Goal: Task Accomplishment & Management: Use online tool/utility

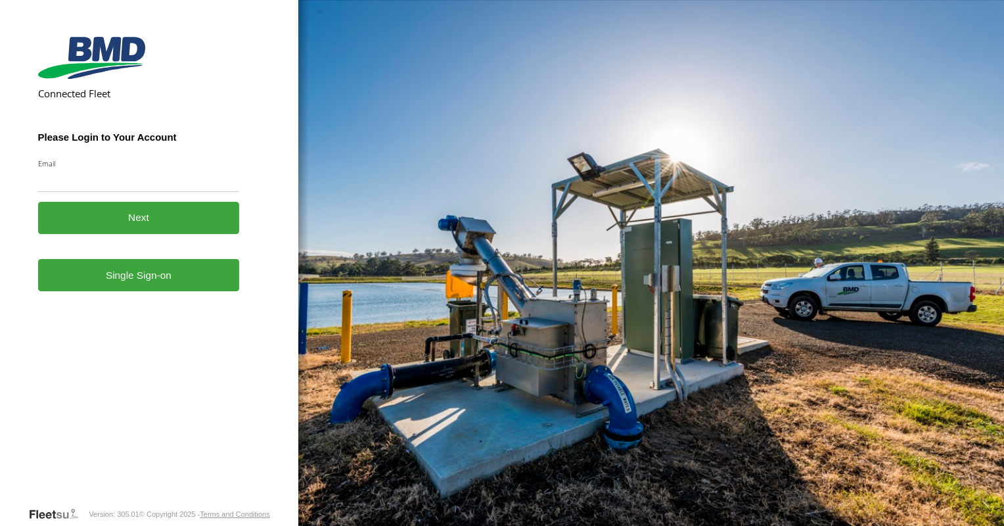
click at [114, 288] on link "Single Sign-on" at bounding box center [139, 275] width 202 height 32
click at [124, 272] on link "Single Sign-on" at bounding box center [139, 275] width 202 height 32
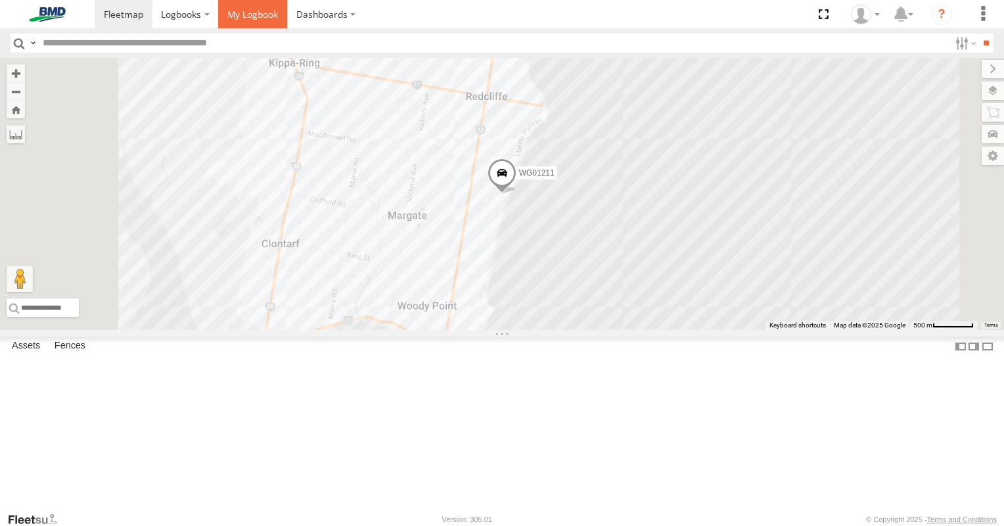
click at [247, 11] on span at bounding box center [252, 14] width 51 height 12
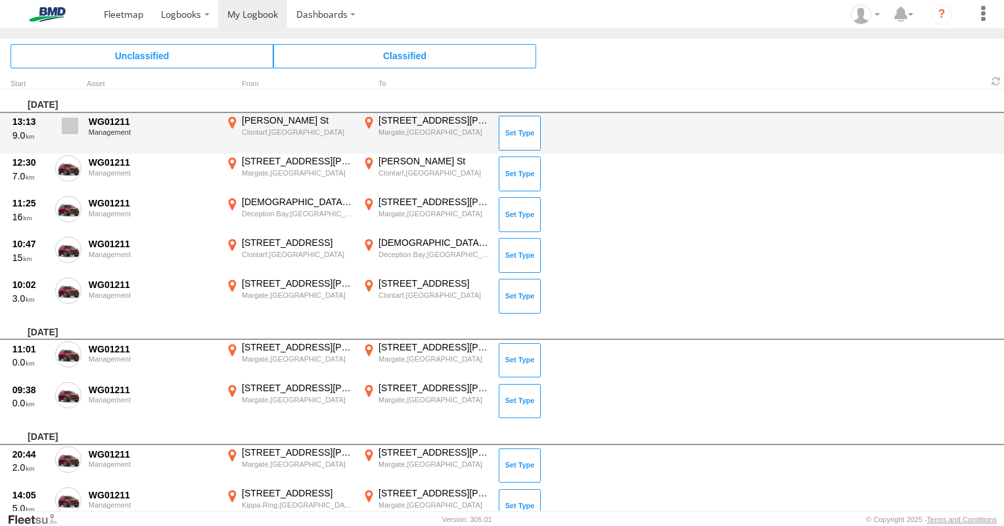
click at [70, 124] on span at bounding box center [70, 126] width 16 height 16
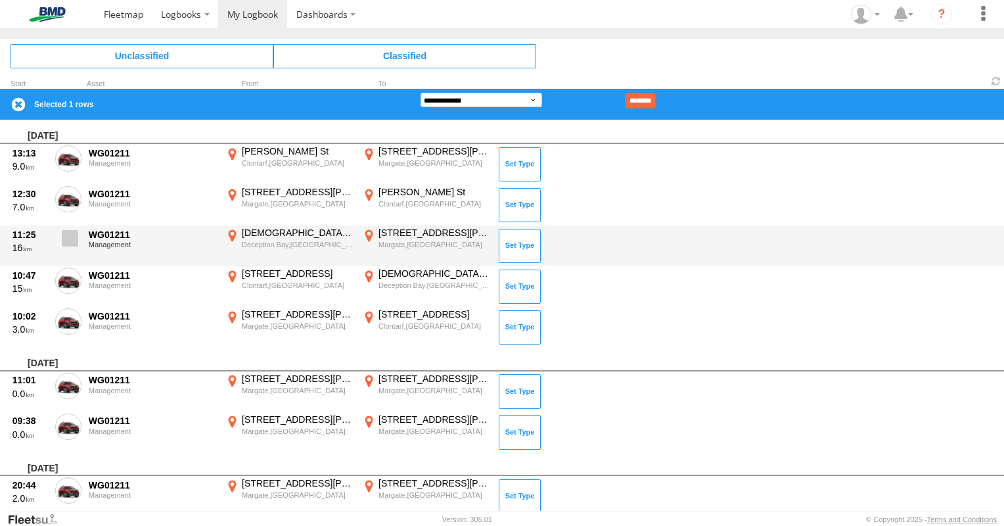
drag, startPoint x: 70, startPoint y: 204, endPoint x: 70, endPoint y: 231, distance: 27.6
click at [0, 0] on span at bounding box center [0, 0] width 0 height 0
click at [70, 242] on span at bounding box center [70, 238] width 16 height 16
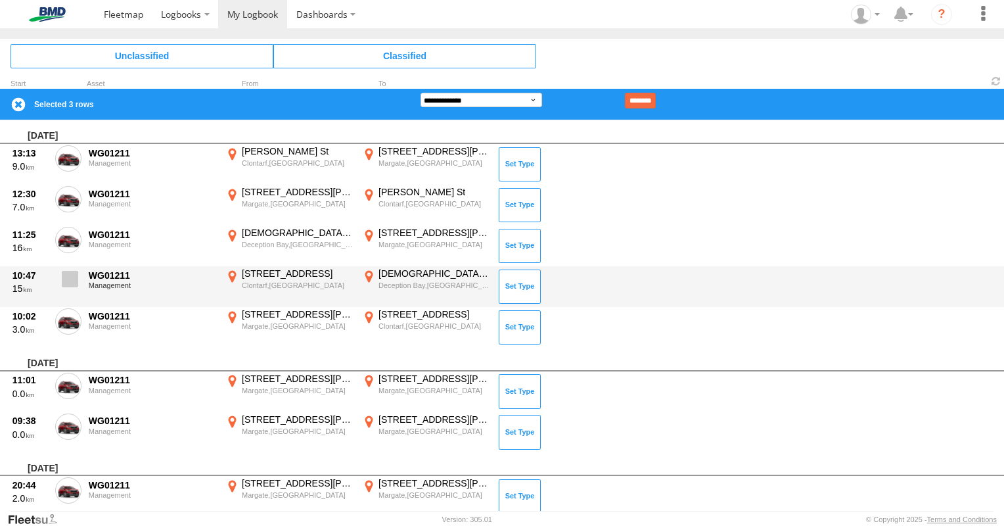
click at [70, 283] on span at bounding box center [70, 279] width 16 height 16
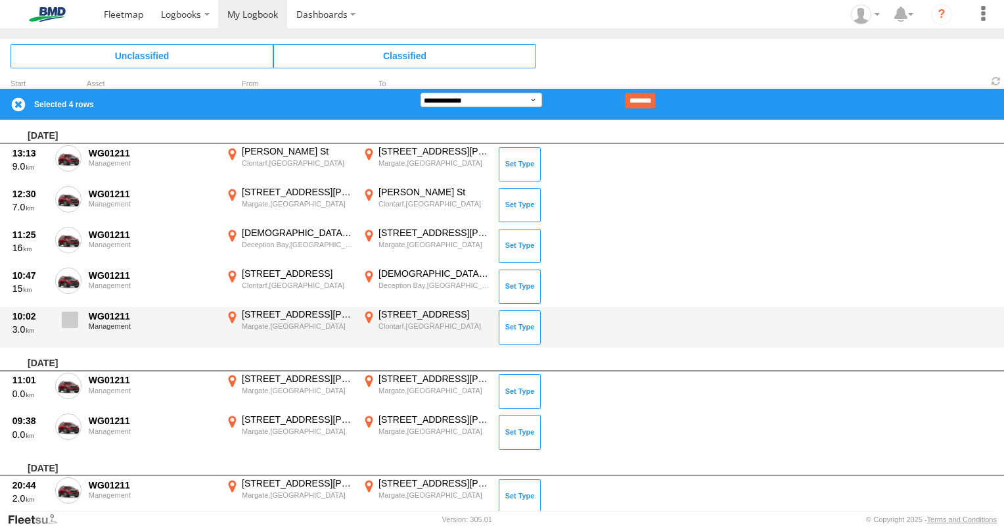
click at [77, 324] on span at bounding box center [70, 319] width 16 height 16
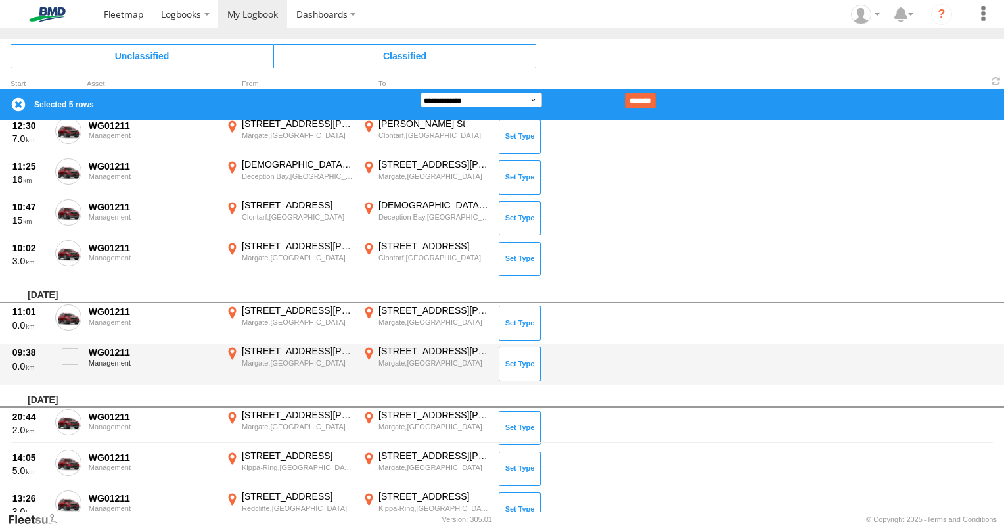
scroll to position [131, 0]
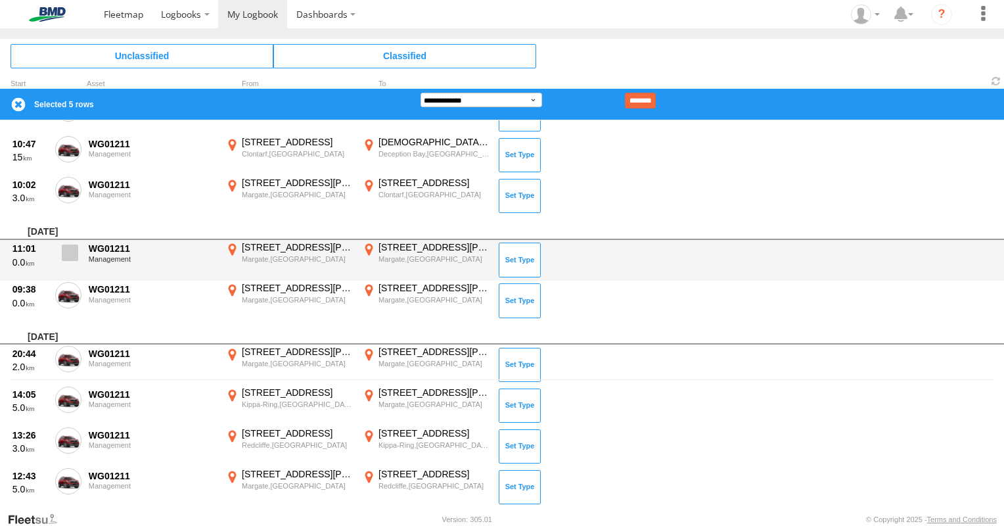
click at [74, 252] on span at bounding box center [70, 252] width 16 height 16
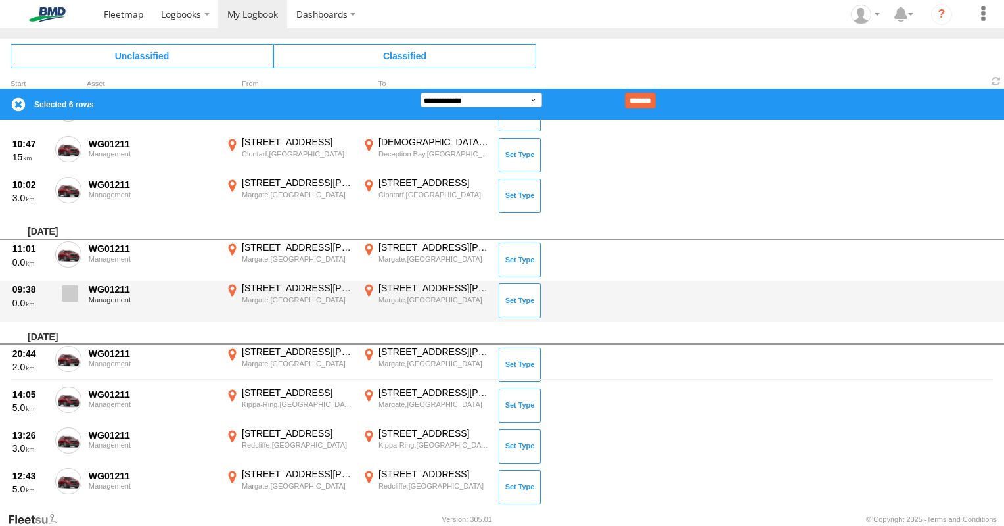
click at [70, 298] on span at bounding box center [70, 293] width 16 height 16
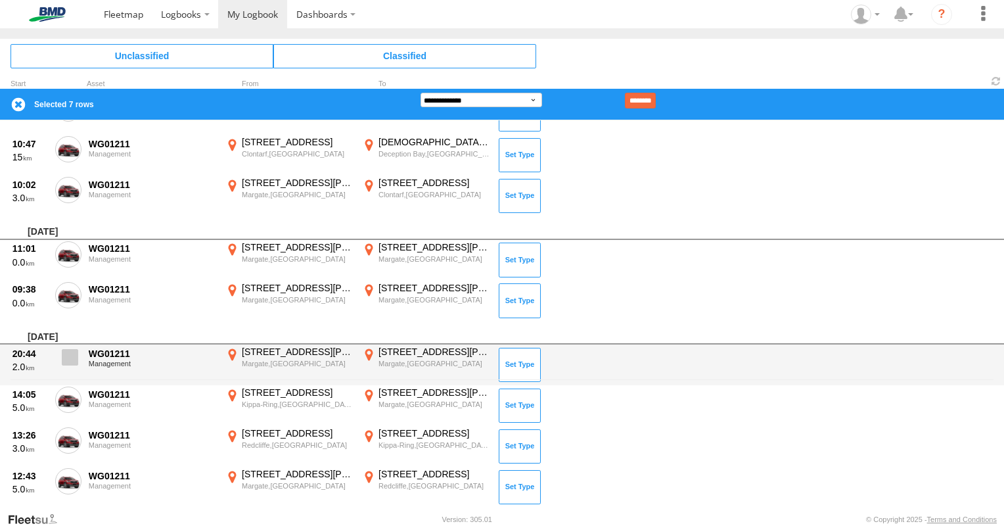
click at [76, 349] on span at bounding box center [70, 357] width 16 height 16
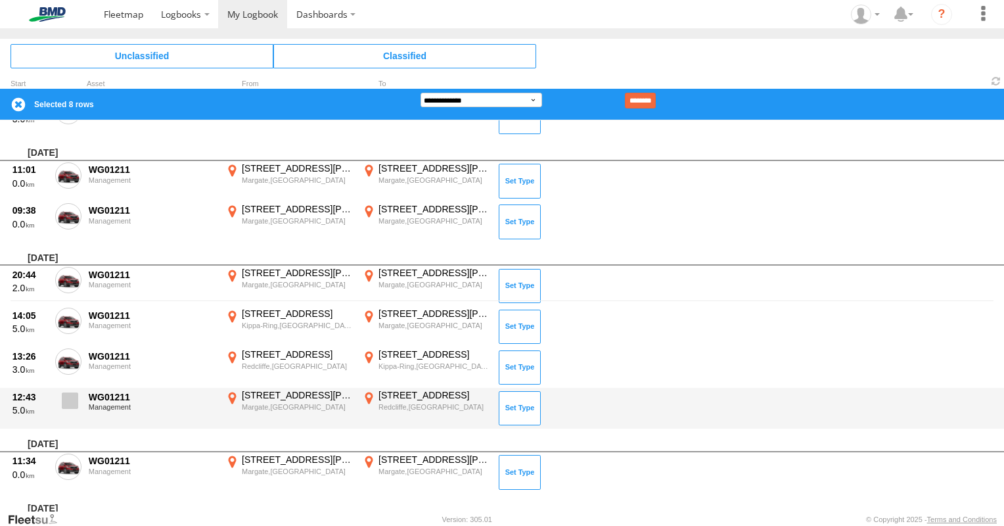
scroll to position [263, 0]
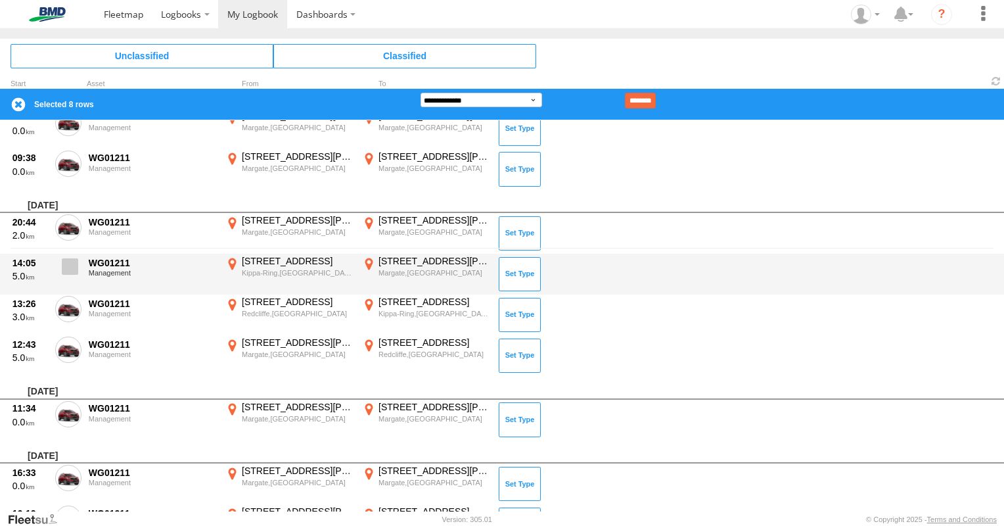
drag, startPoint x: 66, startPoint y: 264, endPoint x: 72, endPoint y: 271, distance: 9.3
click at [66, 265] on span at bounding box center [70, 266] width 16 height 16
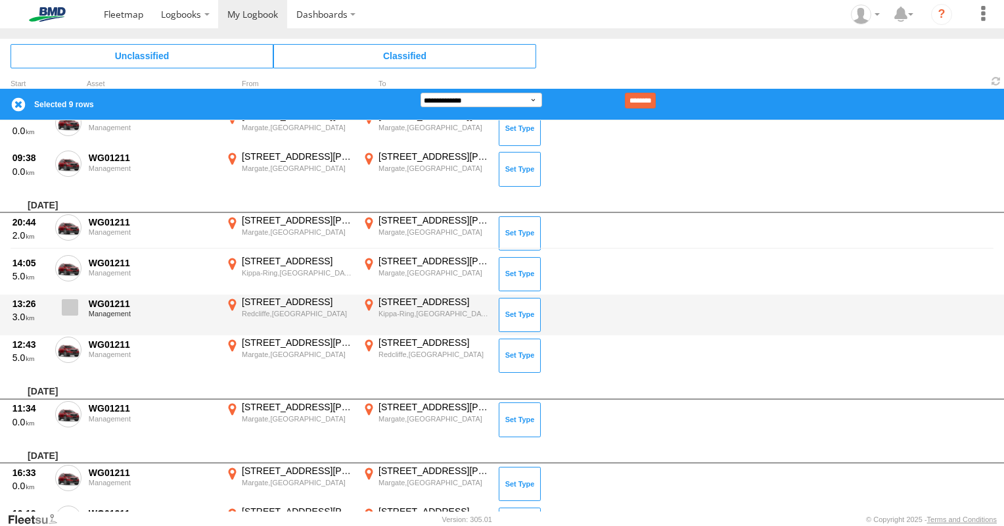
drag, startPoint x: 70, startPoint y: 309, endPoint x: 74, endPoint y: 333, distance: 23.9
click at [70, 310] on span at bounding box center [70, 307] width 16 height 16
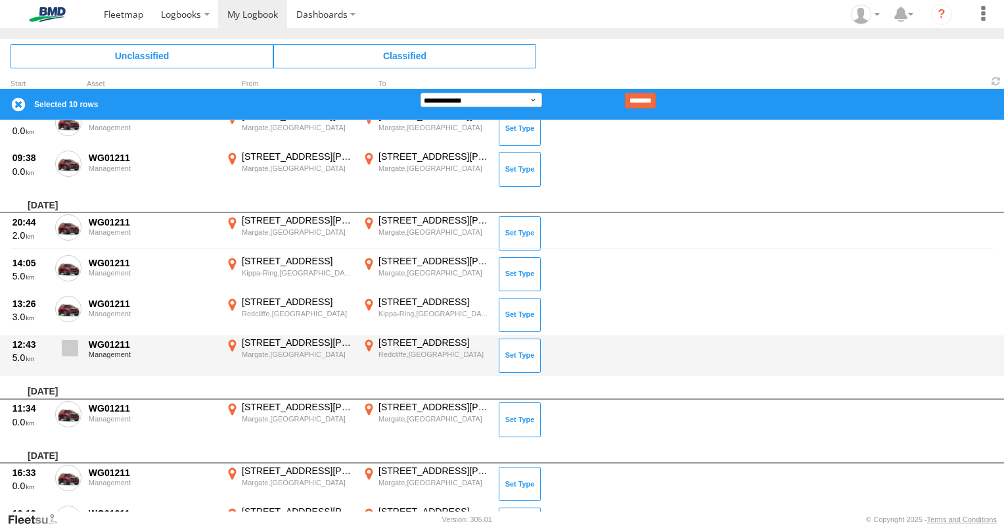
click at [74, 345] on span at bounding box center [70, 348] width 16 height 16
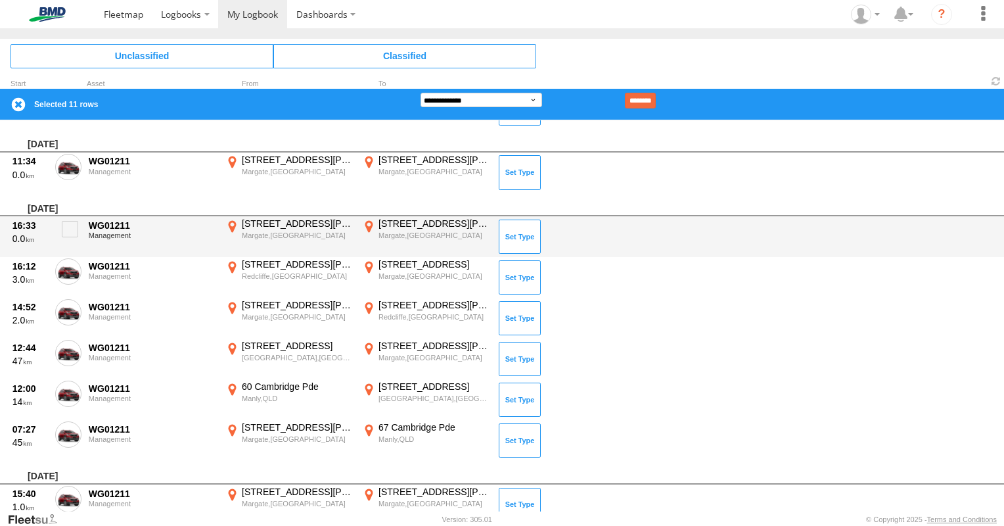
scroll to position [526, 0]
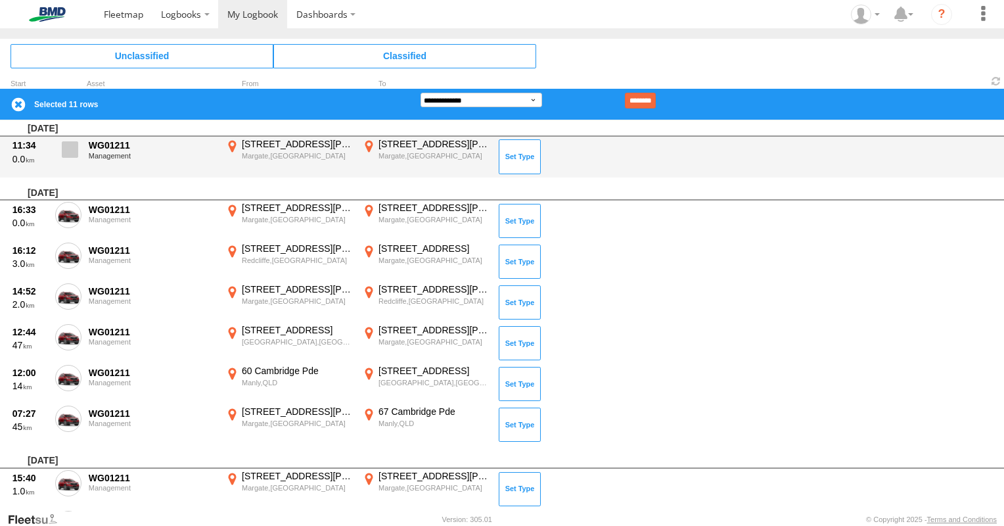
click at [70, 155] on span at bounding box center [70, 149] width 16 height 16
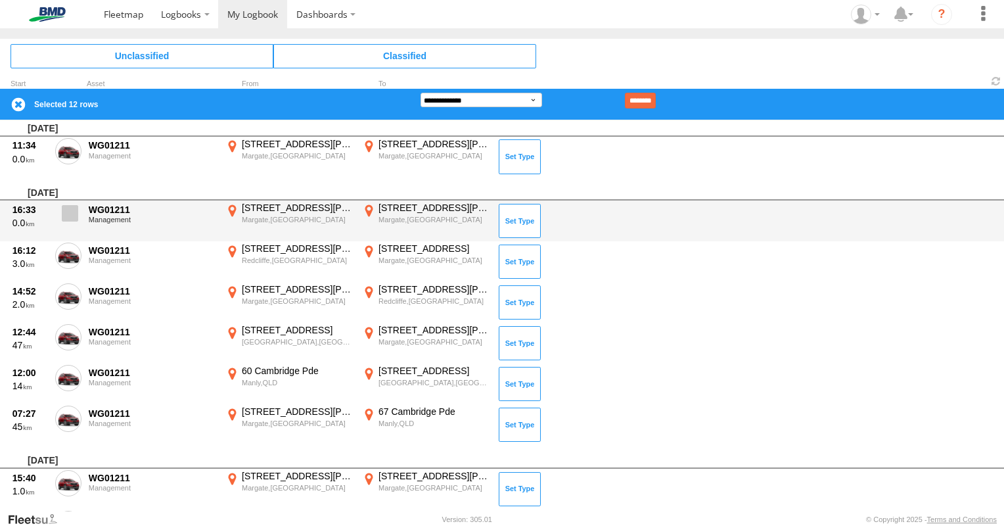
click at [70, 212] on span at bounding box center [70, 213] width 16 height 16
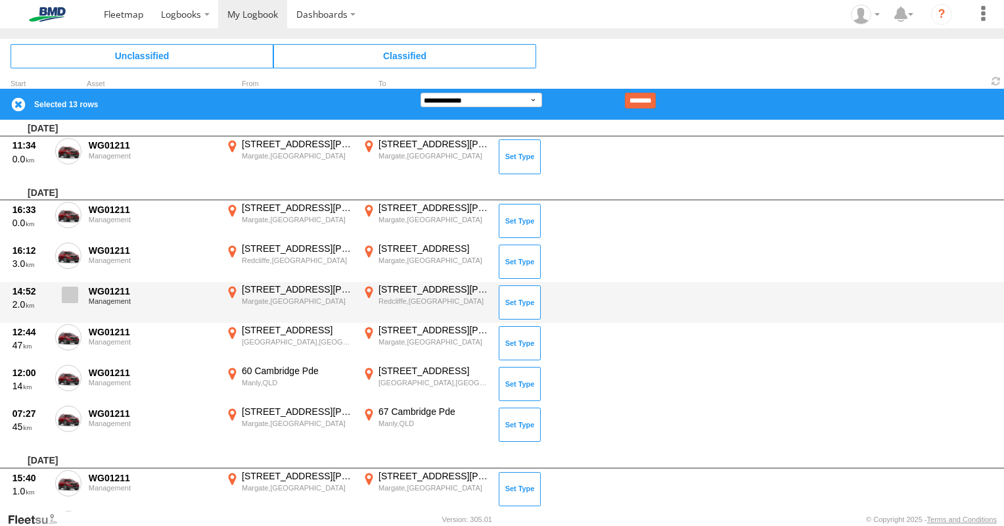
drag, startPoint x: 69, startPoint y: 254, endPoint x: 72, endPoint y: 305, distance: 50.7
click at [0, 0] on span at bounding box center [0, 0] width 0 height 0
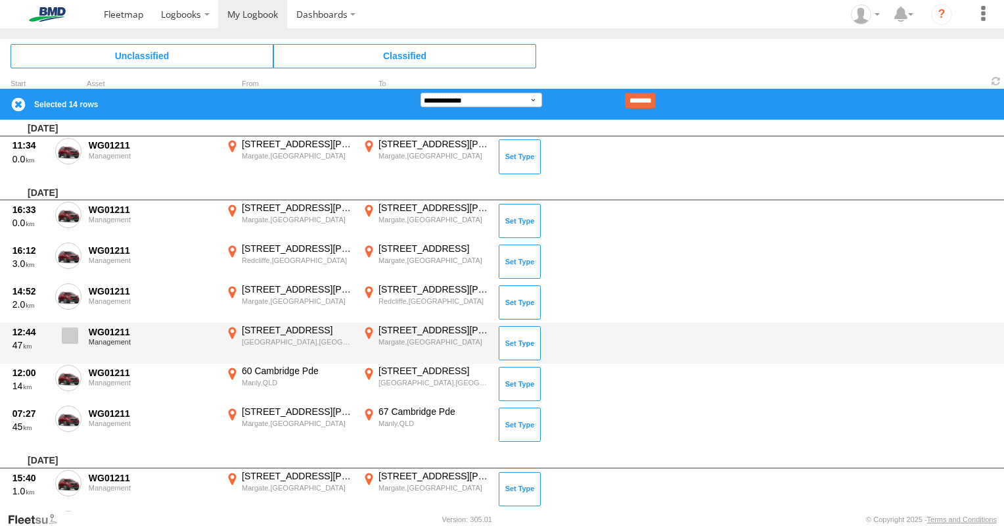
drag, startPoint x: 71, startPoint y: 290, endPoint x: 72, endPoint y: 331, distance: 41.4
click at [0, 0] on span at bounding box center [0, 0] width 0 height 0
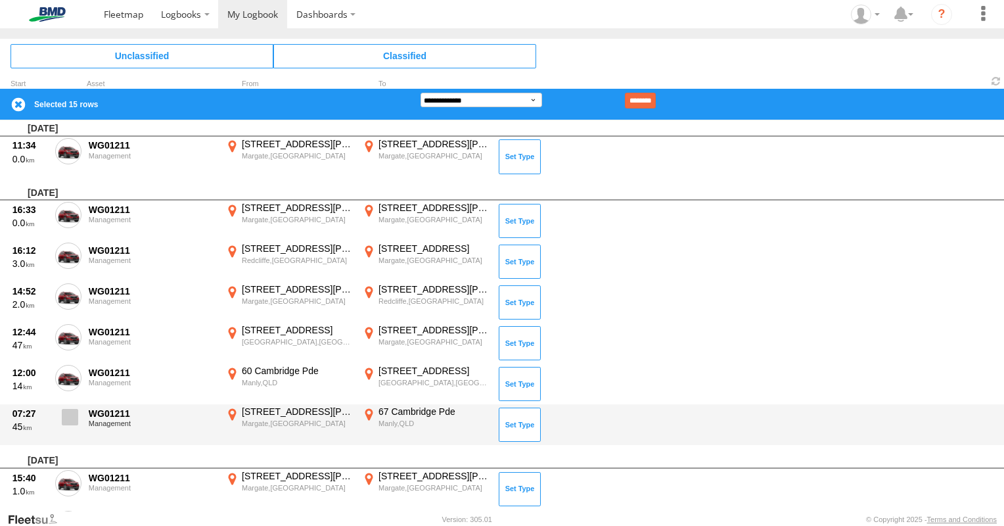
drag, startPoint x: 72, startPoint y: 332, endPoint x: 76, endPoint y: 405, distance: 73.1
click at [0, 0] on span at bounding box center [0, 0] width 0 height 0
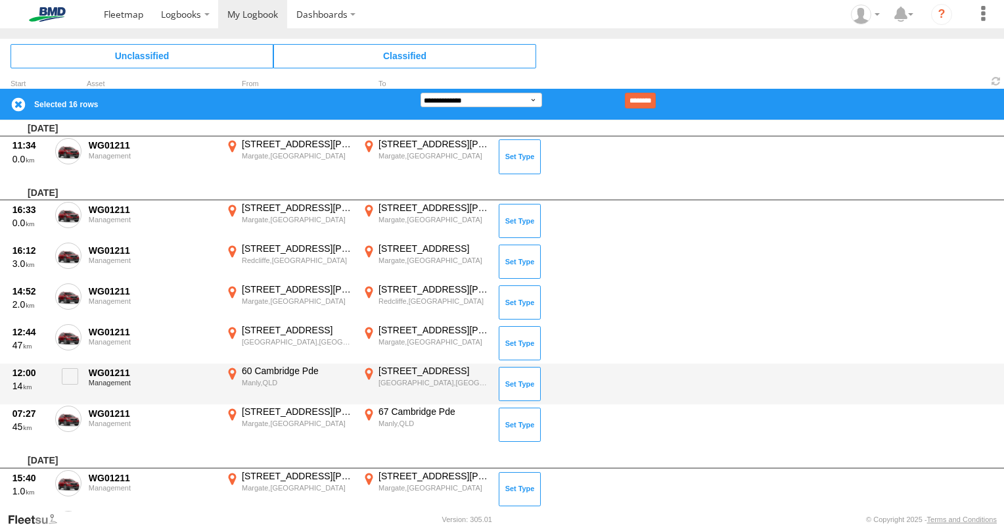
drag, startPoint x: 70, startPoint y: 379, endPoint x: 74, endPoint y: 394, distance: 15.6
click at [72, 384] on label at bounding box center [68, 380] width 26 height 30
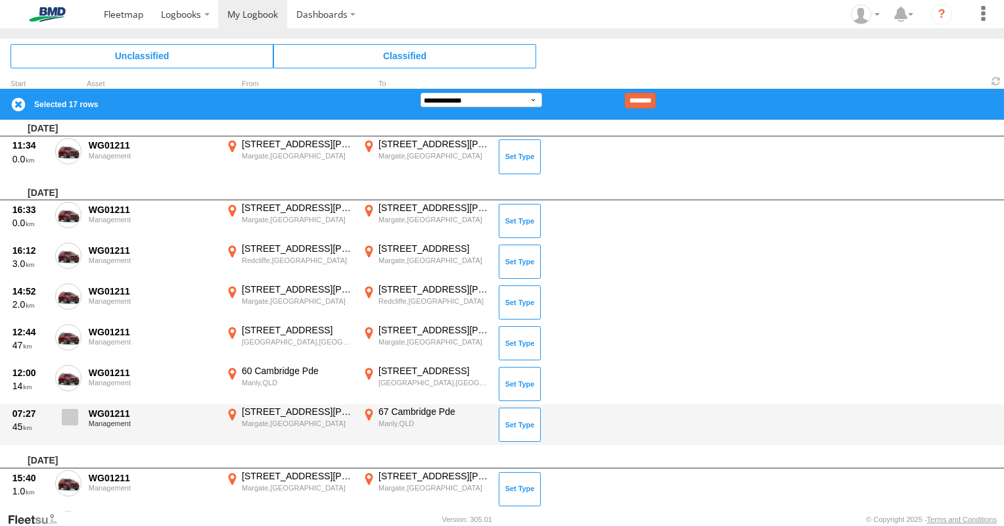
click at [74, 413] on span at bounding box center [70, 417] width 16 height 16
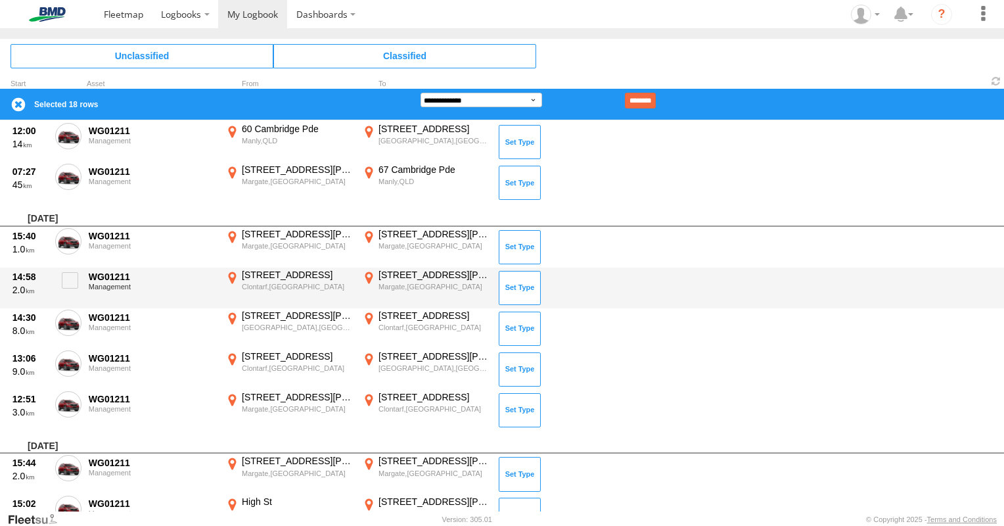
scroll to position [789, 0]
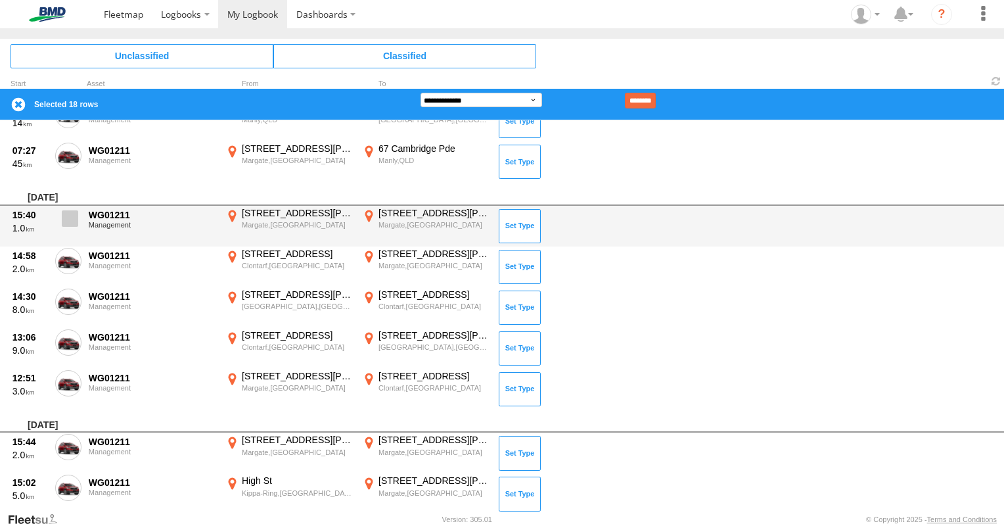
click at [66, 213] on span at bounding box center [70, 218] width 16 height 16
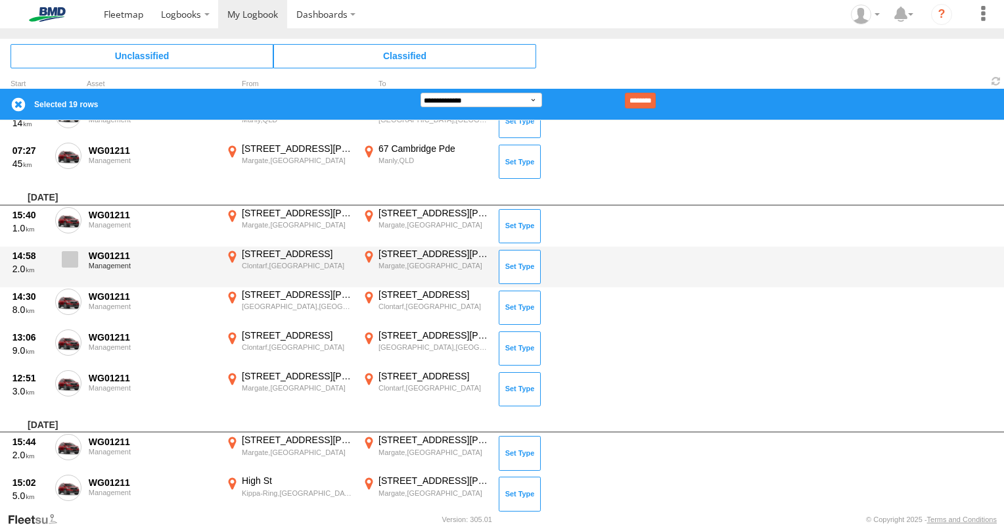
click at [66, 256] on span at bounding box center [70, 259] width 16 height 16
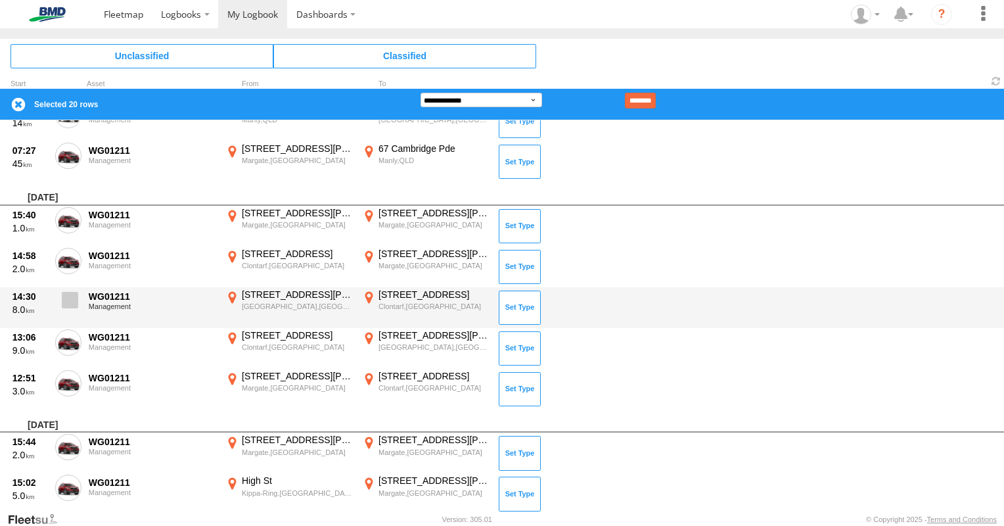
click at [66, 292] on span at bounding box center [70, 300] width 16 height 16
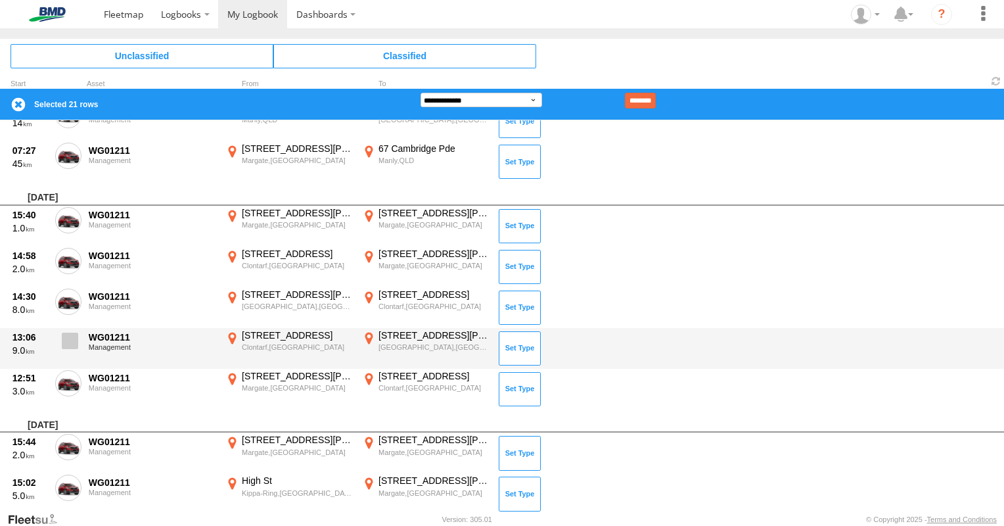
click at [70, 336] on span at bounding box center [70, 340] width 16 height 16
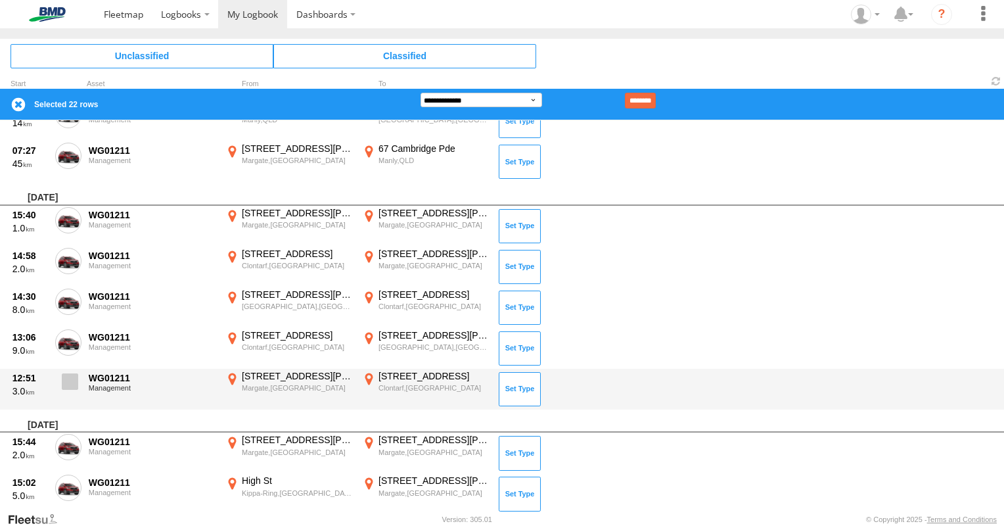
click at [66, 379] on span at bounding box center [70, 381] width 16 height 16
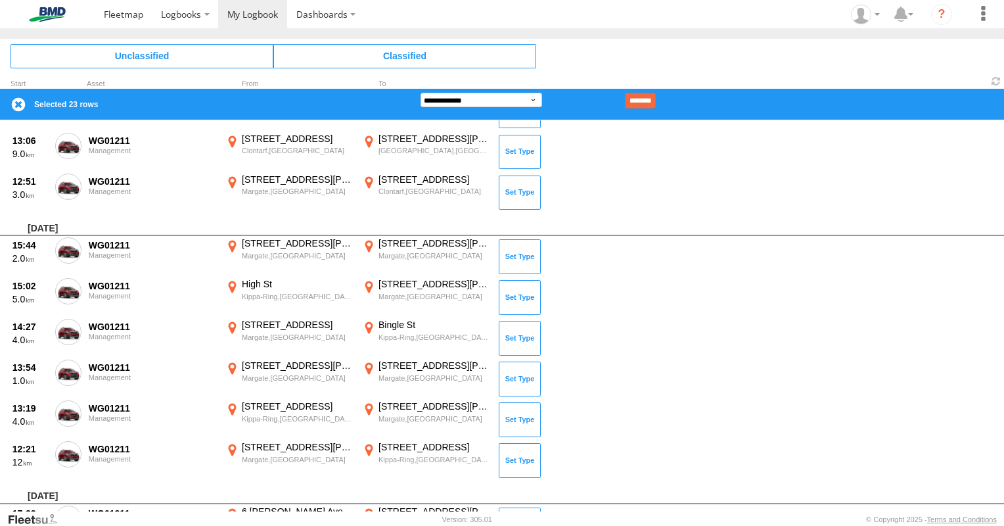
scroll to position [986, 0]
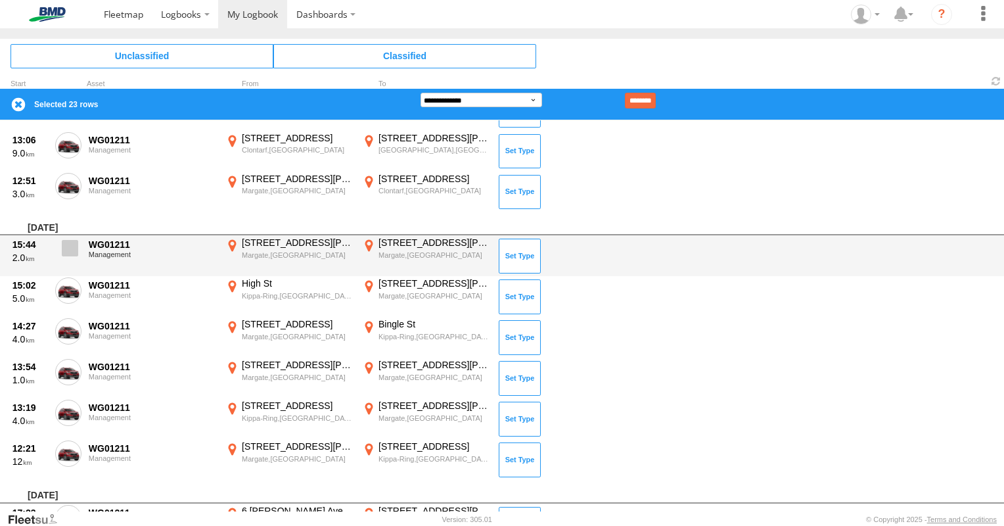
click at [71, 242] on span at bounding box center [70, 248] width 16 height 16
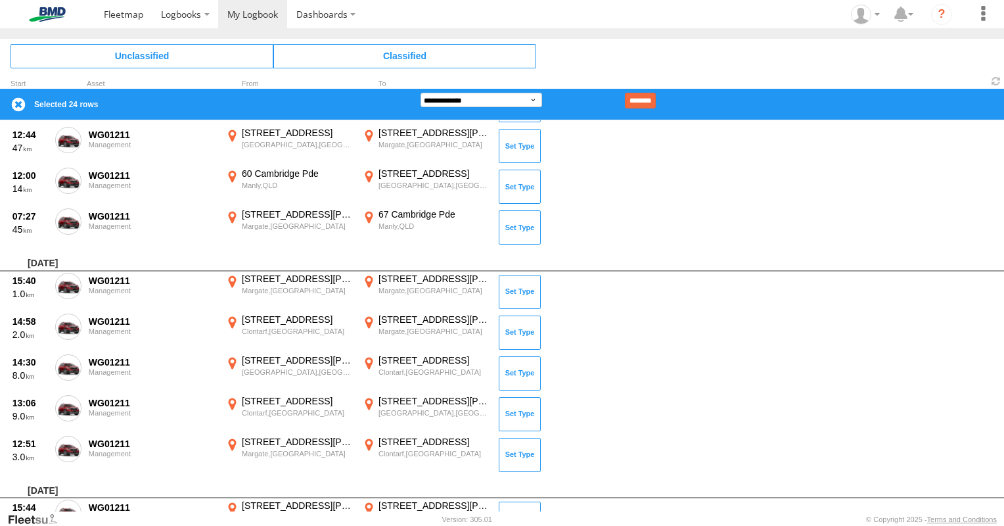
scroll to position [591, 0]
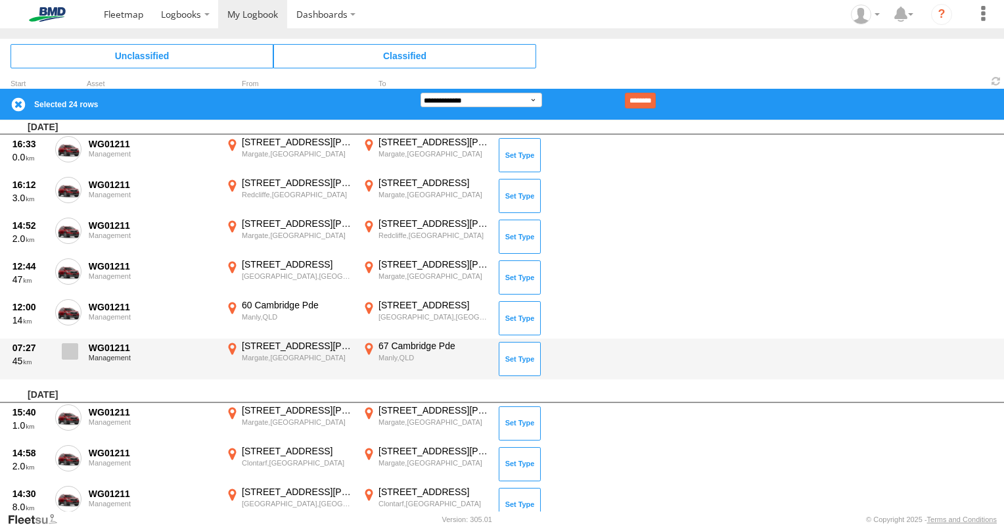
click at [69, 343] on span at bounding box center [70, 351] width 16 height 16
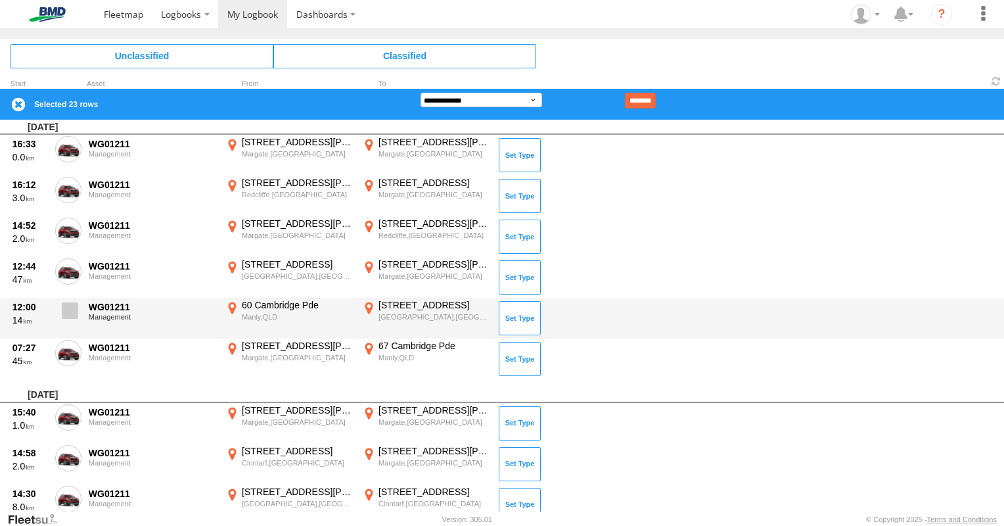
click at [68, 306] on span at bounding box center [70, 310] width 16 height 16
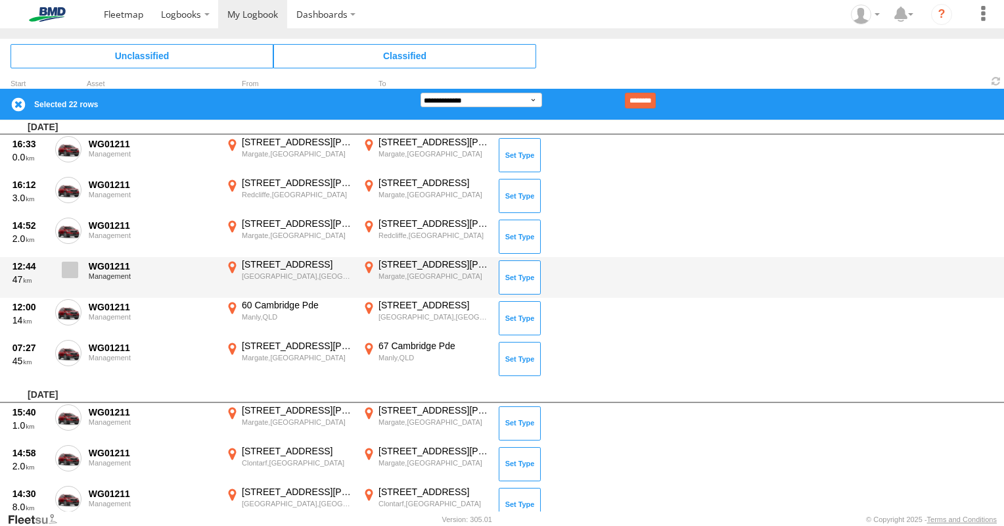
click at [70, 263] on span at bounding box center [70, 270] width 16 height 16
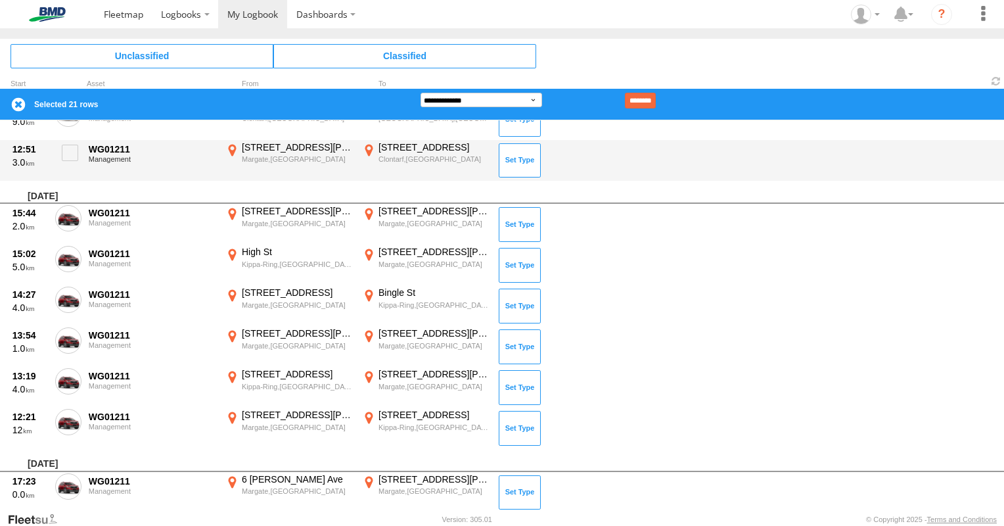
scroll to position [1117, 0]
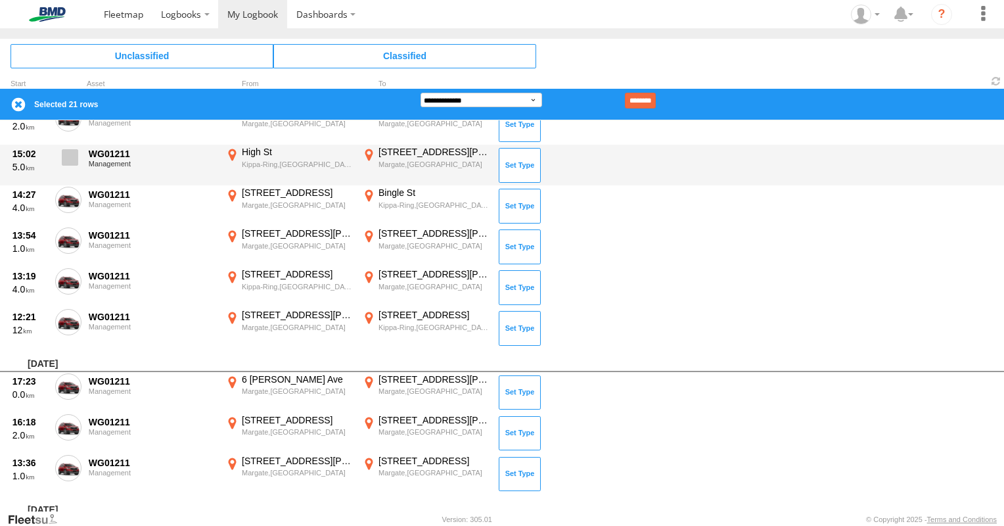
click at [79, 151] on label at bounding box center [68, 161] width 26 height 30
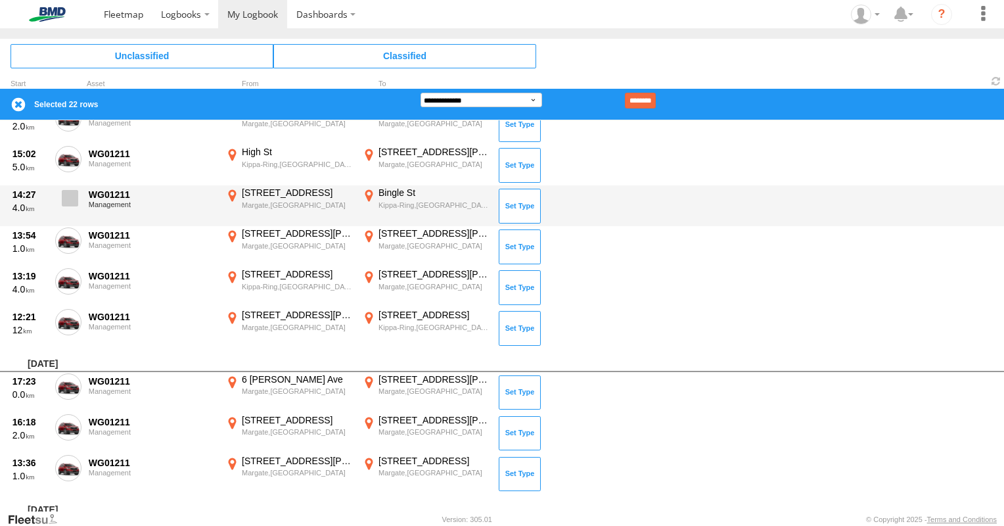
click at [71, 192] on span at bounding box center [70, 198] width 16 height 16
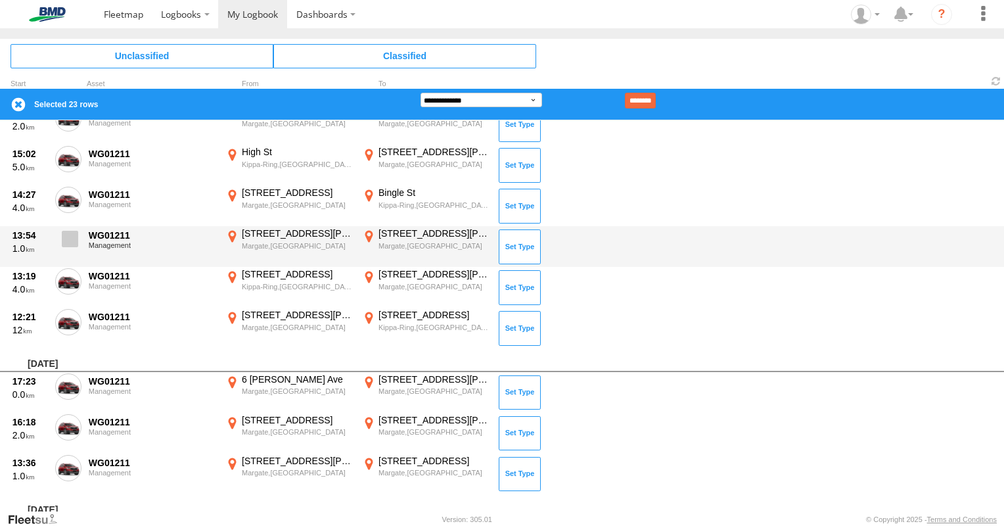
click at [69, 239] on span at bounding box center [70, 239] width 16 height 16
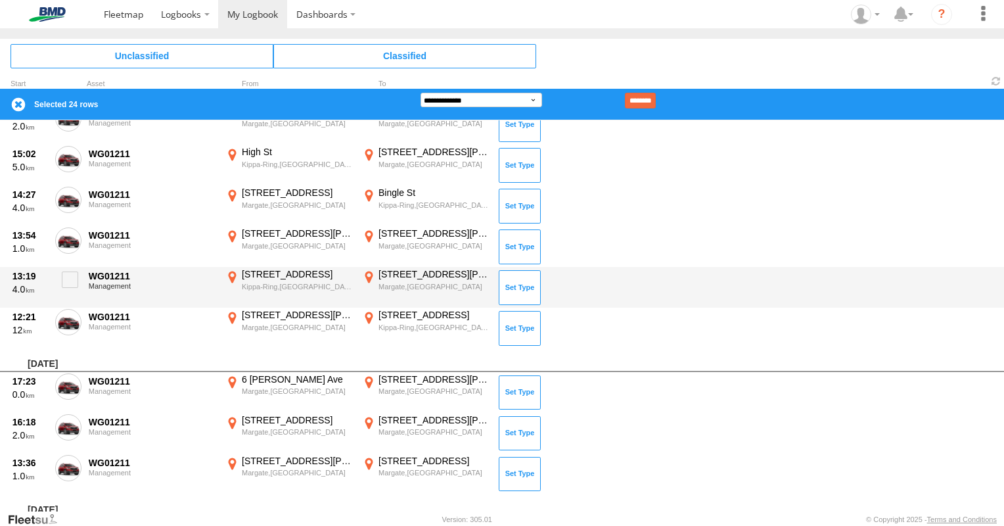
drag, startPoint x: 71, startPoint y: 277, endPoint x: 71, endPoint y: 304, distance: 27.6
click at [71, 281] on span at bounding box center [70, 279] width 16 height 16
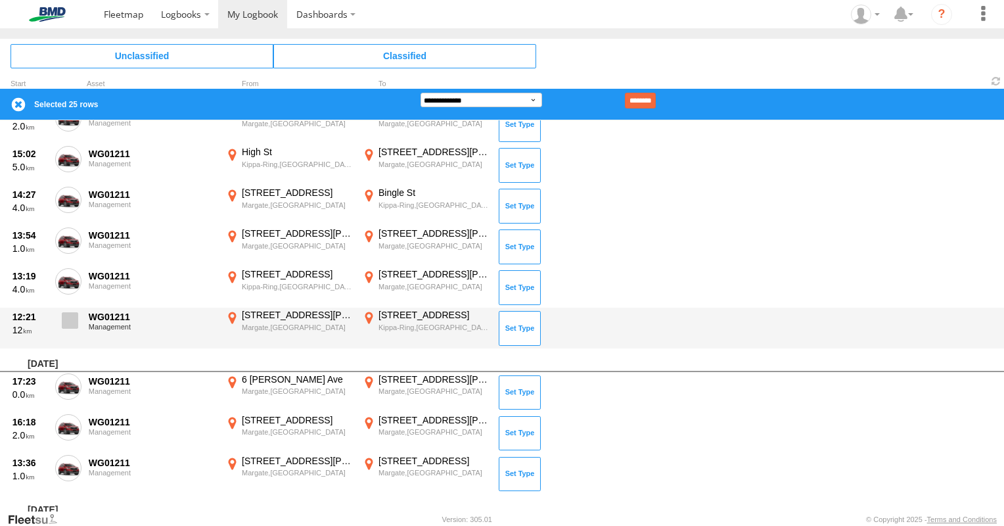
click at [71, 316] on span at bounding box center [70, 320] width 16 height 16
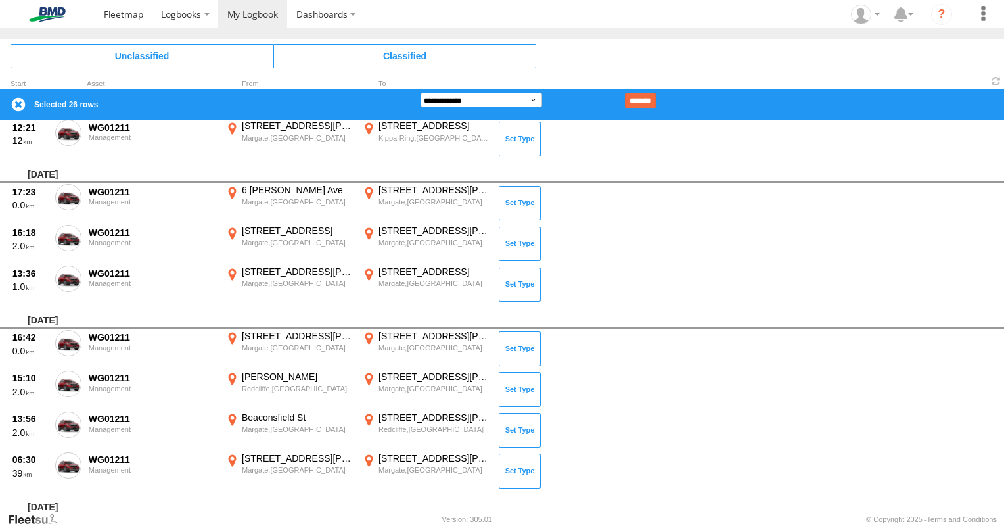
scroll to position [1314, 0]
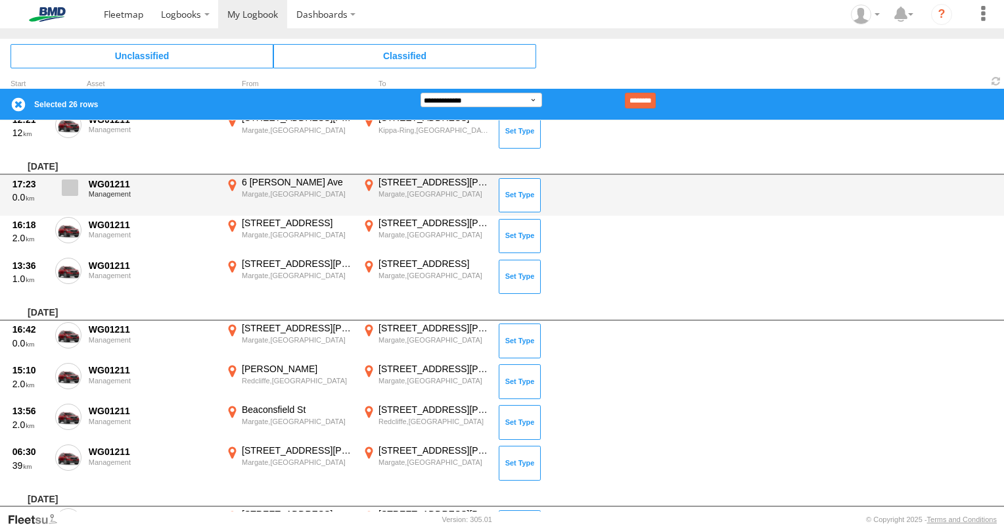
click at [74, 181] on span at bounding box center [70, 187] width 16 height 16
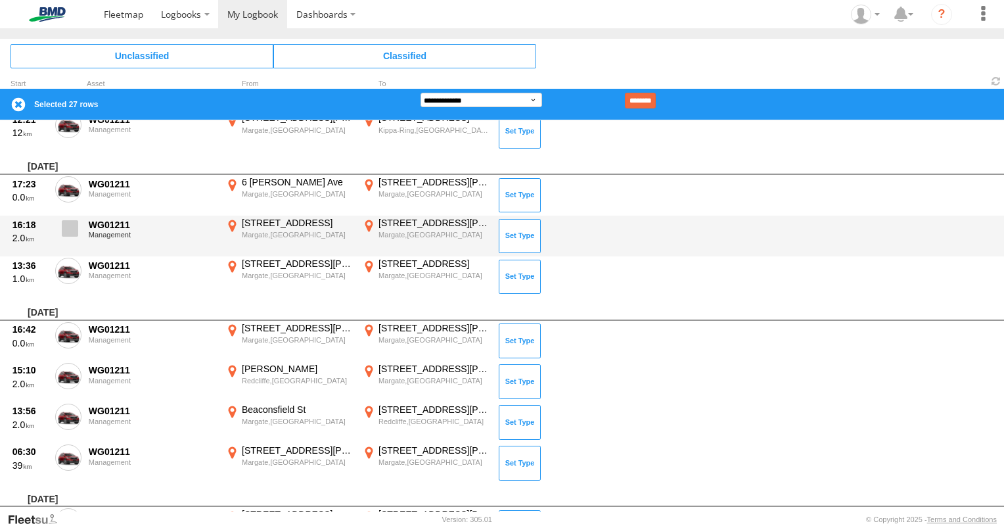
click at [74, 228] on span at bounding box center [70, 228] width 16 height 16
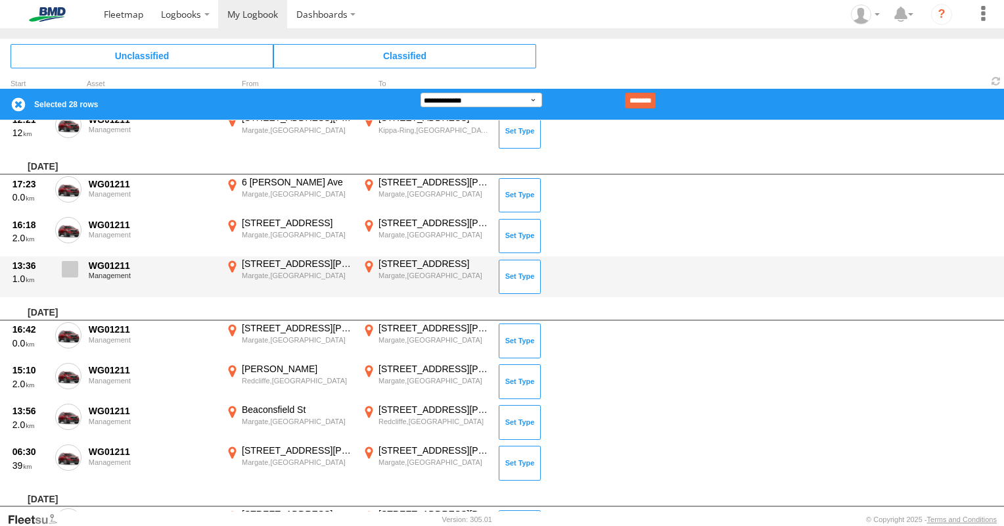
click at [68, 269] on span at bounding box center [70, 269] width 16 height 16
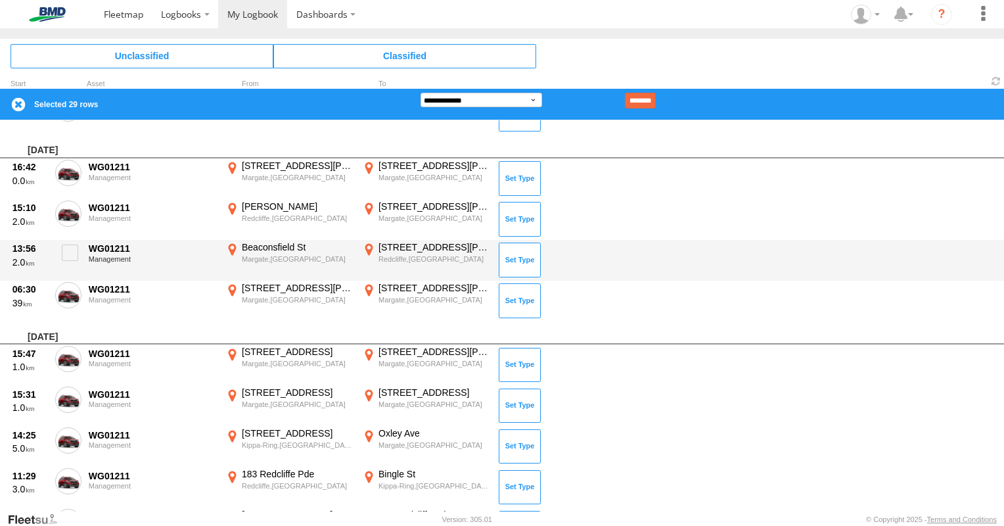
scroll to position [1446, 0]
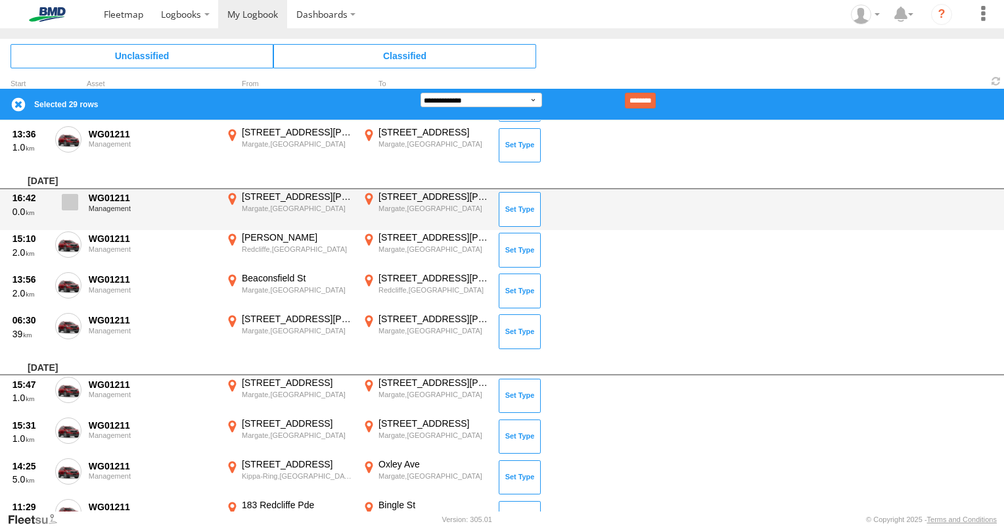
click at [69, 200] on span at bounding box center [70, 202] width 16 height 16
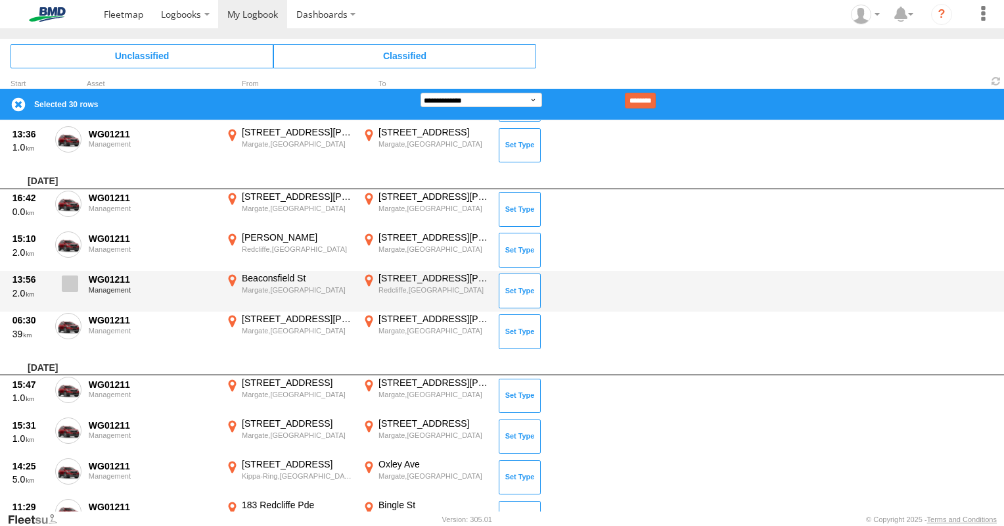
drag, startPoint x: 67, startPoint y: 237, endPoint x: 76, endPoint y: 271, distance: 34.8
click at [0, 0] on span at bounding box center [0, 0] width 0 height 0
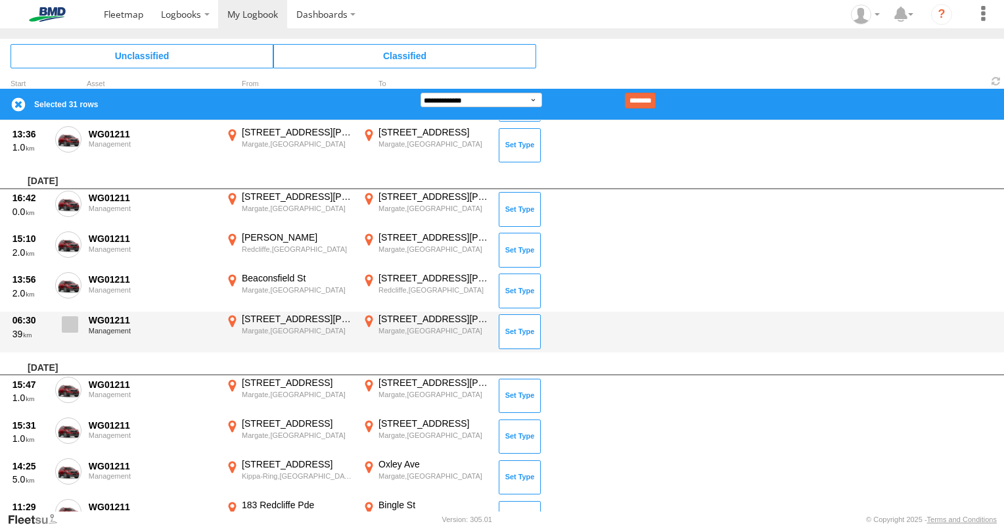
drag, startPoint x: 76, startPoint y: 276, endPoint x: 68, endPoint y: 325, distance: 49.3
click at [0, 0] on span at bounding box center [0, 0] width 0 height 0
click at [67, 336] on label at bounding box center [68, 328] width 26 height 30
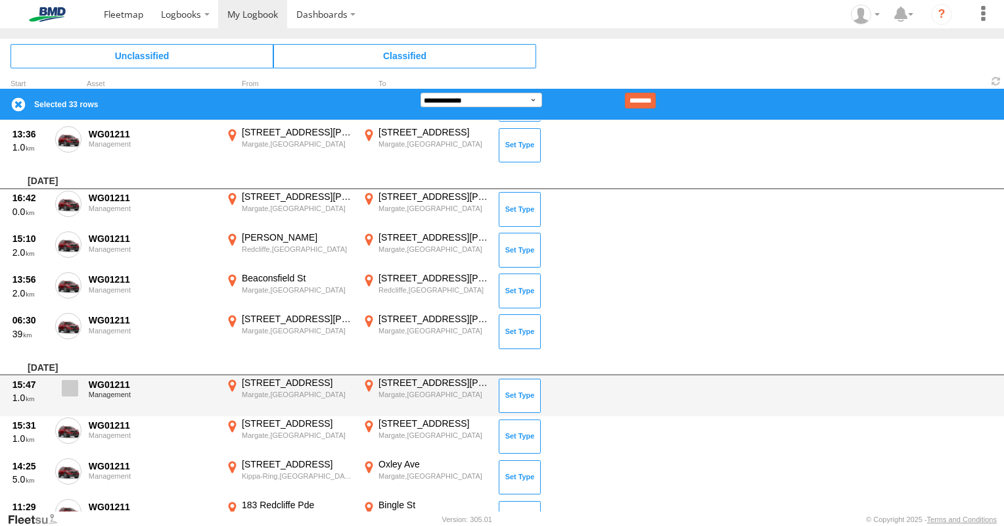
click at [69, 385] on span at bounding box center [70, 388] width 16 height 16
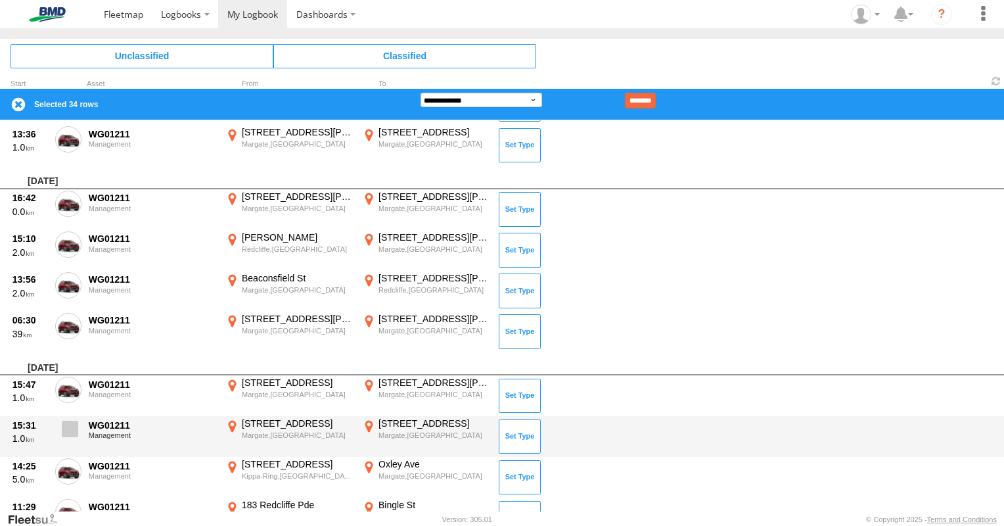
click at [69, 428] on span at bounding box center [70, 429] width 16 height 16
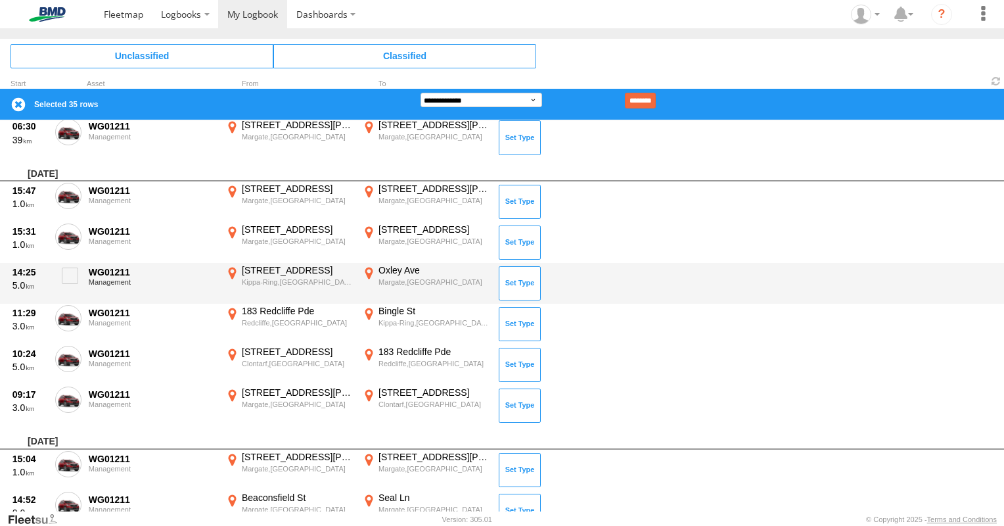
scroll to position [1643, 0]
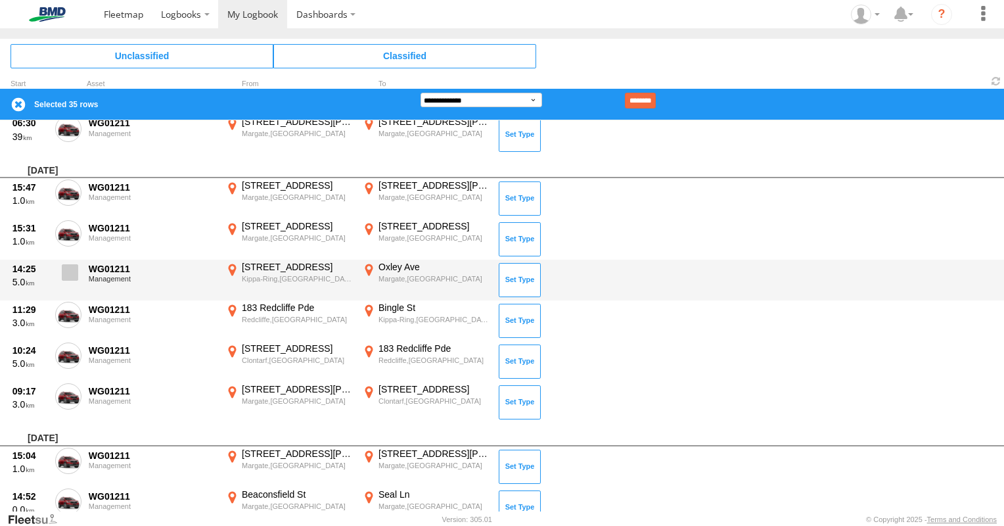
click at [71, 265] on span at bounding box center [70, 272] width 16 height 16
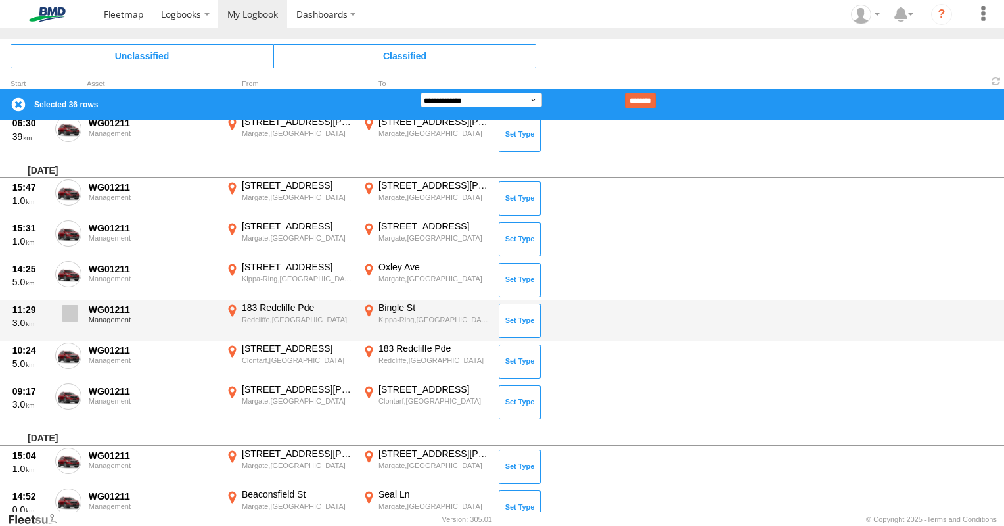
click at [68, 310] on span at bounding box center [70, 313] width 16 height 16
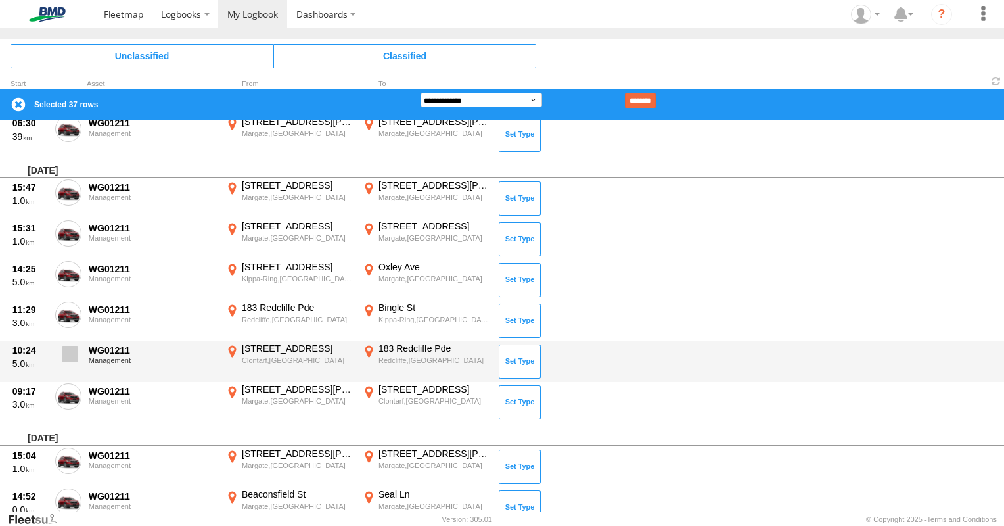
click at [71, 352] on span at bounding box center [70, 354] width 16 height 16
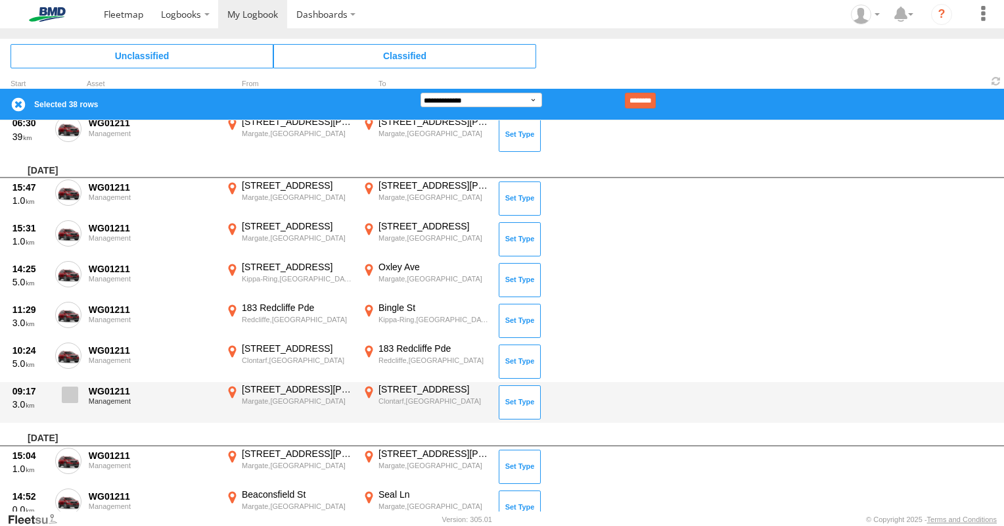
click at [63, 391] on span at bounding box center [70, 394] width 16 height 16
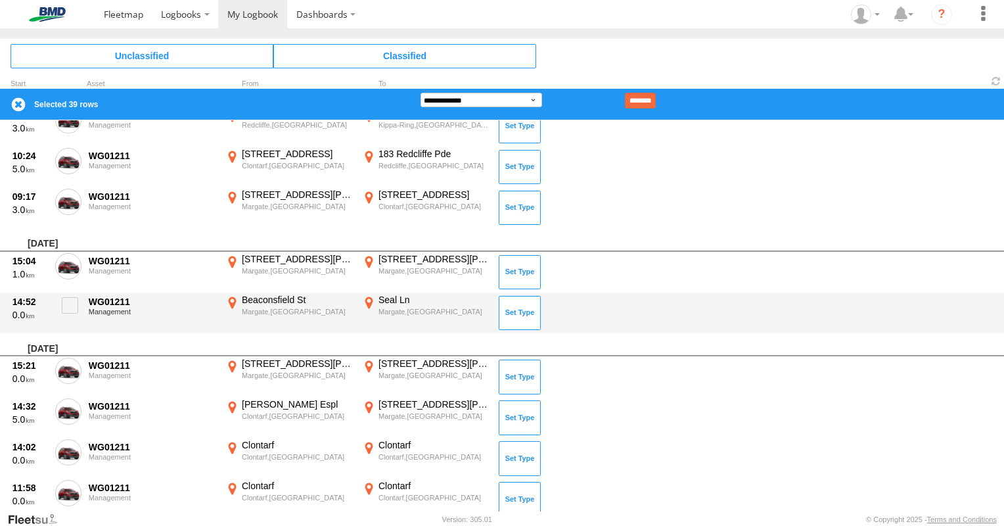
scroll to position [1840, 0]
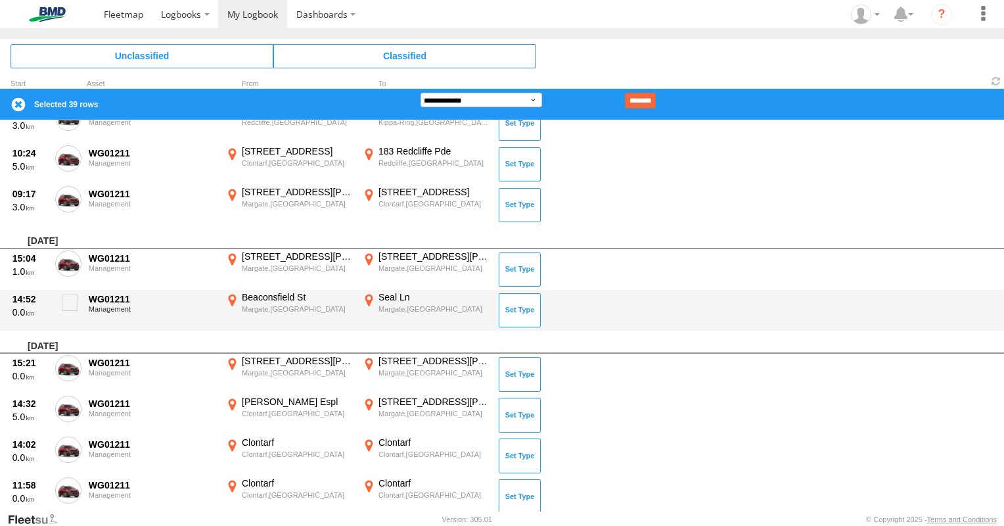
drag, startPoint x: 68, startPoint y: 254, endPoint x: 64, endPoint y: 286, distance: 32.4
click at [0, 0] on span at bounding box center [0, 0] width 0 height 0
click at [72, 297] on span at bounding box center [70, 302] width 16 height 16
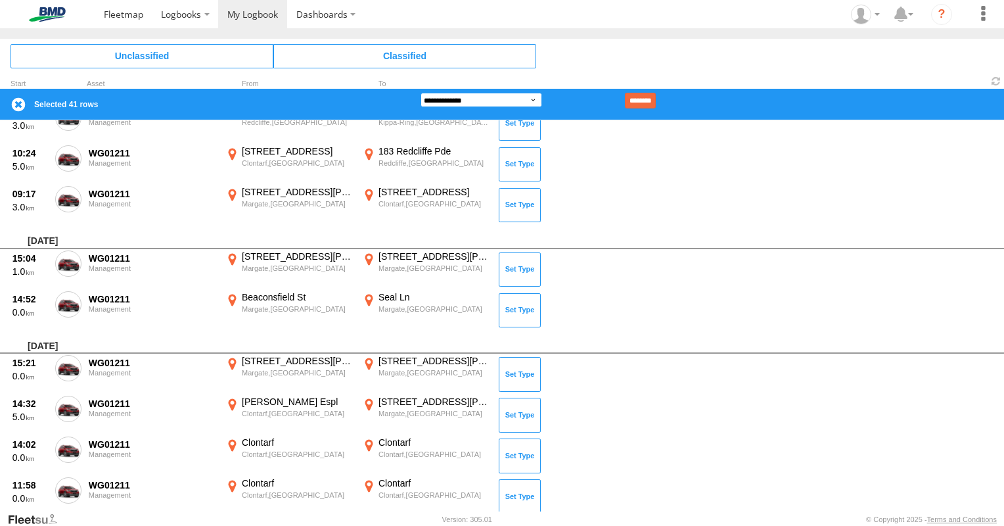
click at [488, 100] on select "**********" at bounding box center [482, 100] width 122 height 14
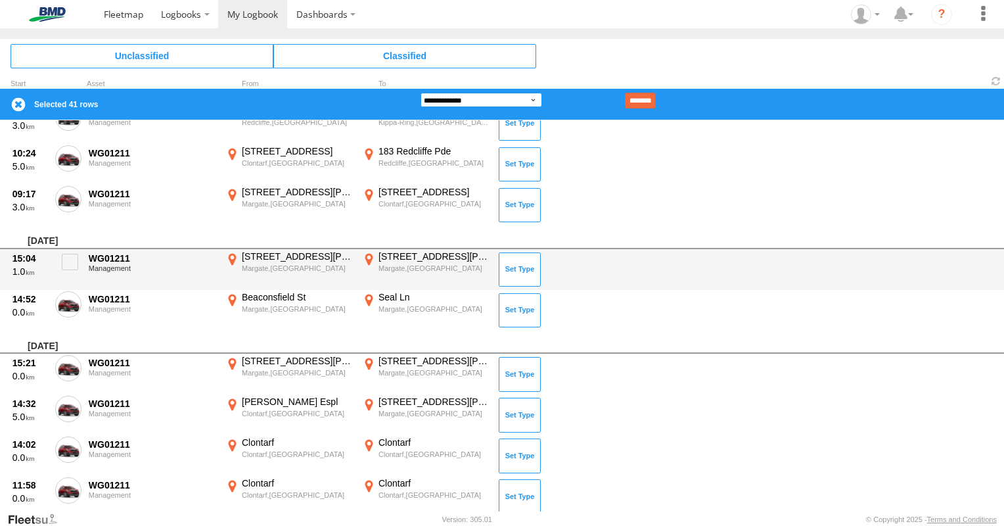
select select "**"
click at [421, 93] on select "**********" at bounding box center [482, 100] width 122 height 14
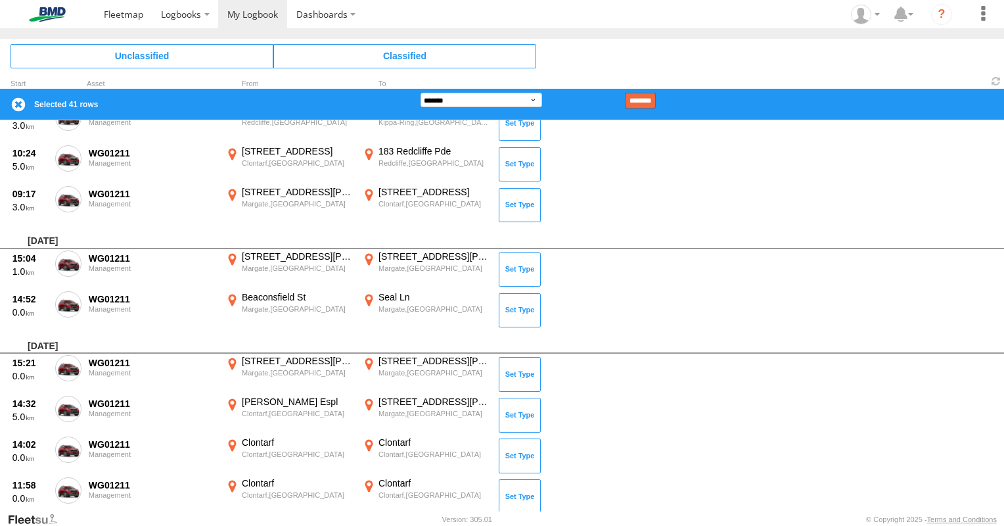
click at [653, 97] on input "********" at bounding box center [640, 101] width 31 height 16
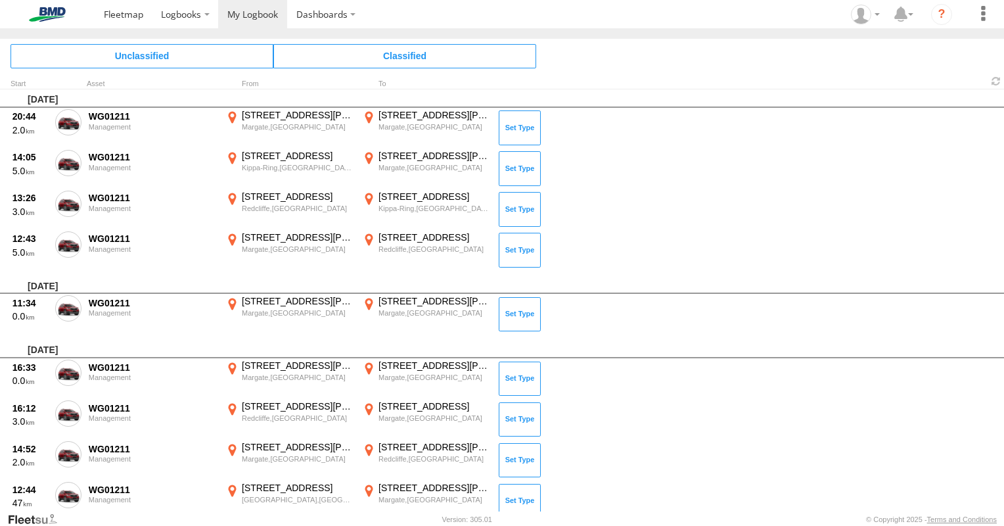
scroll to position [292, 0]
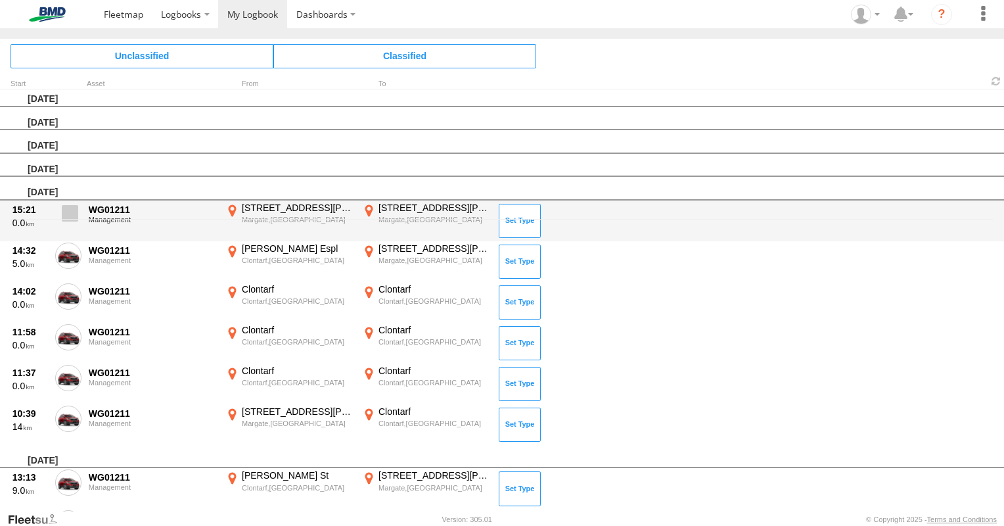
click at [66, 210] on span at bounding box center [70, 213] width 16 height 16
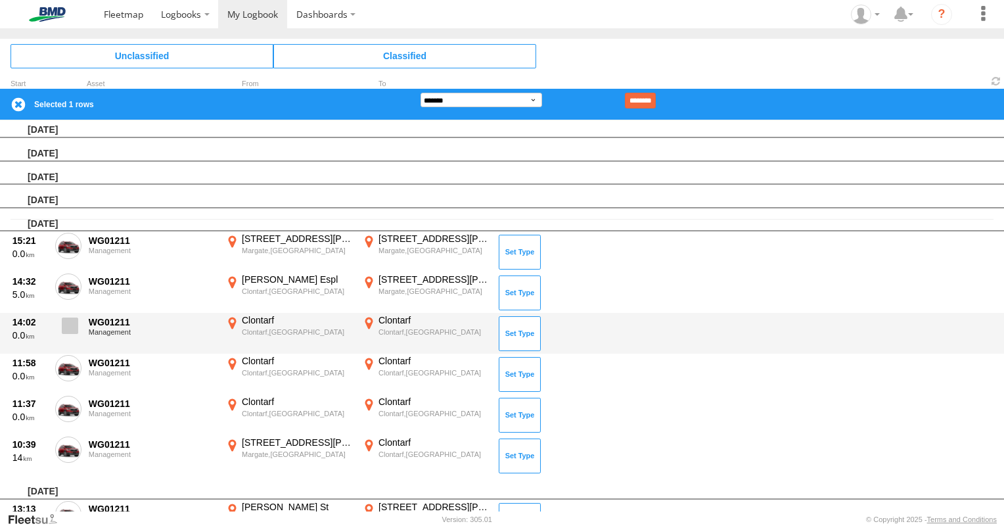
drag, startPoint x: 72, startPoint y: 280, endPoint x: 64, endPoint y: 312, distance: 33.1
click at [0, 0] on span at bounding box center [0, 0] width 0 height 0
click at [64, 325] on span at bounding box center [70, 325] width 16 height 16
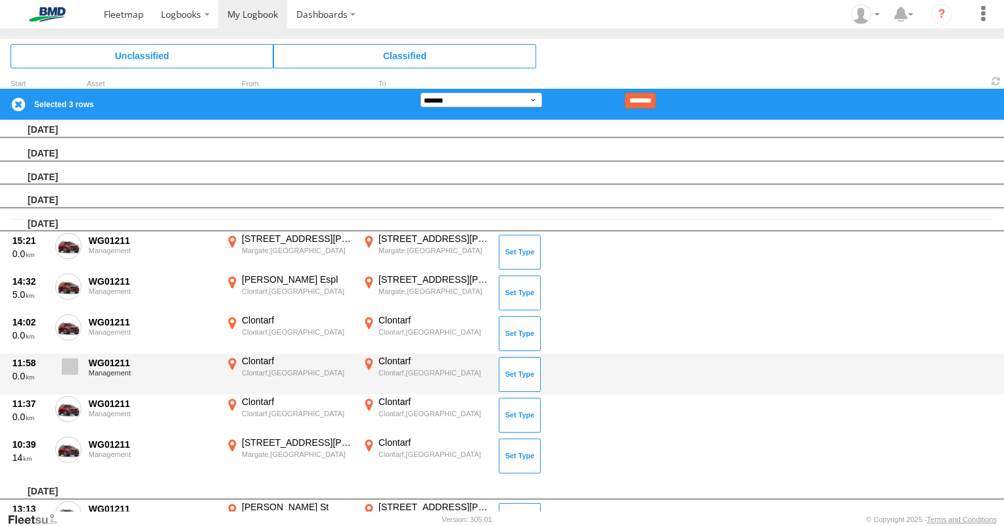
click at [67, 363] on span at bounding box center [70, 366] width 16 height 16
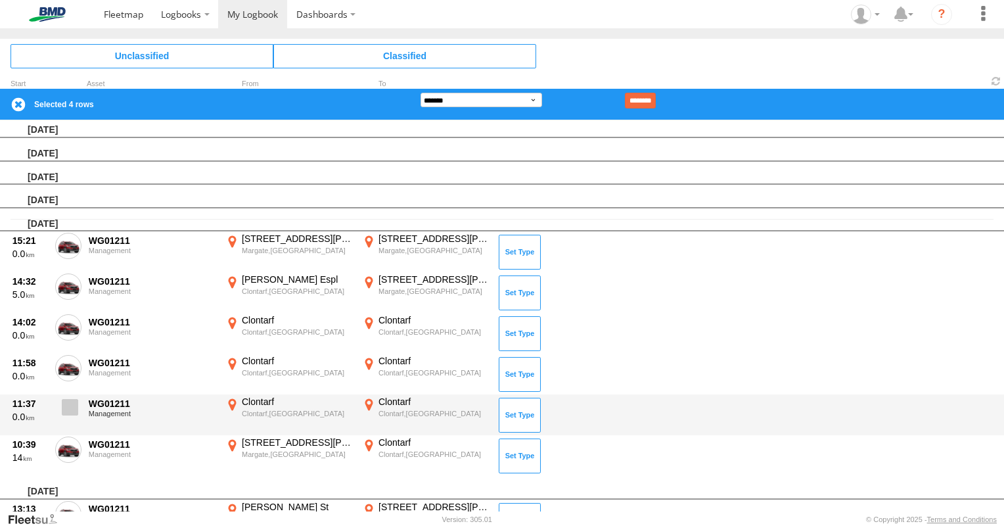
drag, startPoint x: 73, startPoint y: 401, endPoint x: 74, endPoint y: 409, distance: 8.6
click at [74, 401] on span at bounding box center [70, 407] width 16 height 16
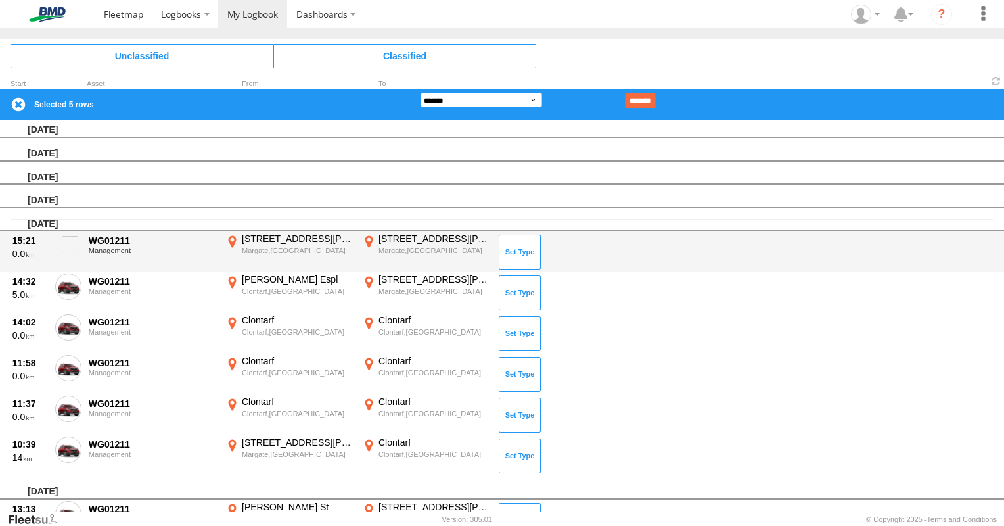
drag, startPoint x: 71, startPoint y: 440, endPoint x: 354, endPoint y: 247, distance: 342.4
click at [0, 0] on span at bounding box center [0, 0] width 0 height 0
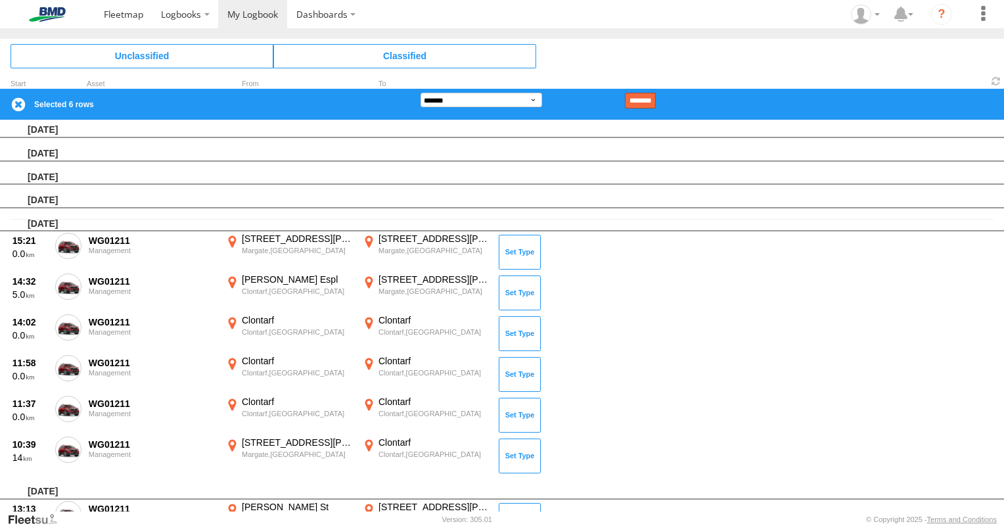
click at [656, 97] on input "********" at bounding box center [640, 101] width 31 height 16
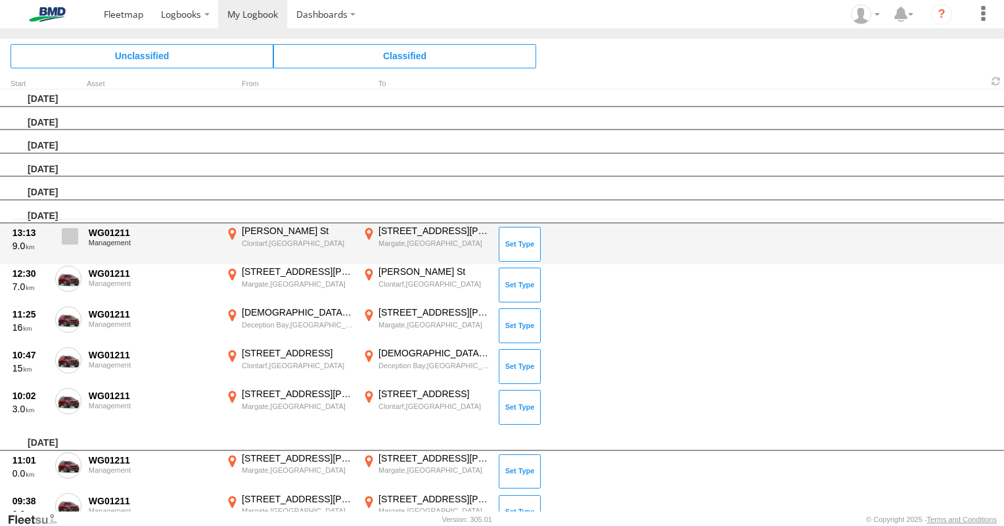
click at [71, 234] on span at bounding box center [70, 236] width 16 height 16
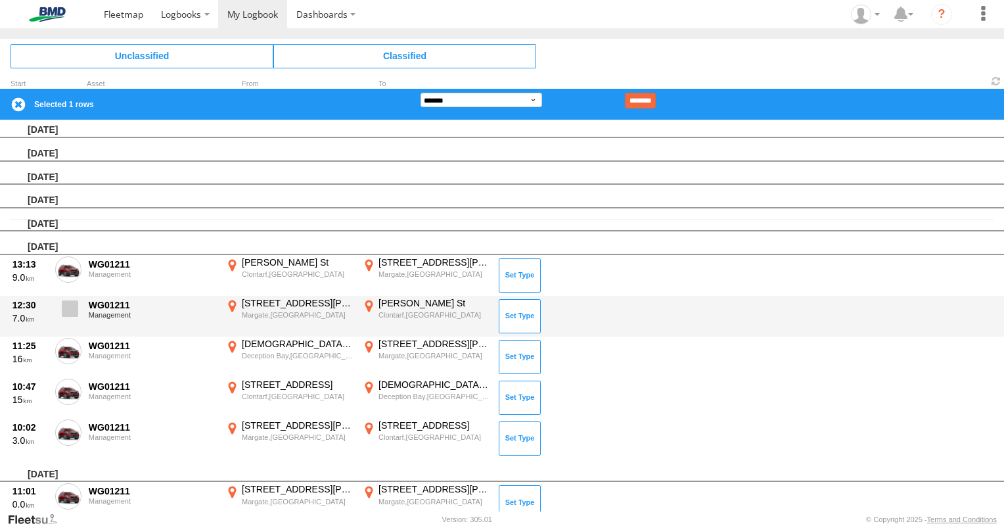
click at [71, 301] on span at bounding box center [70, 308] width 16 height 16
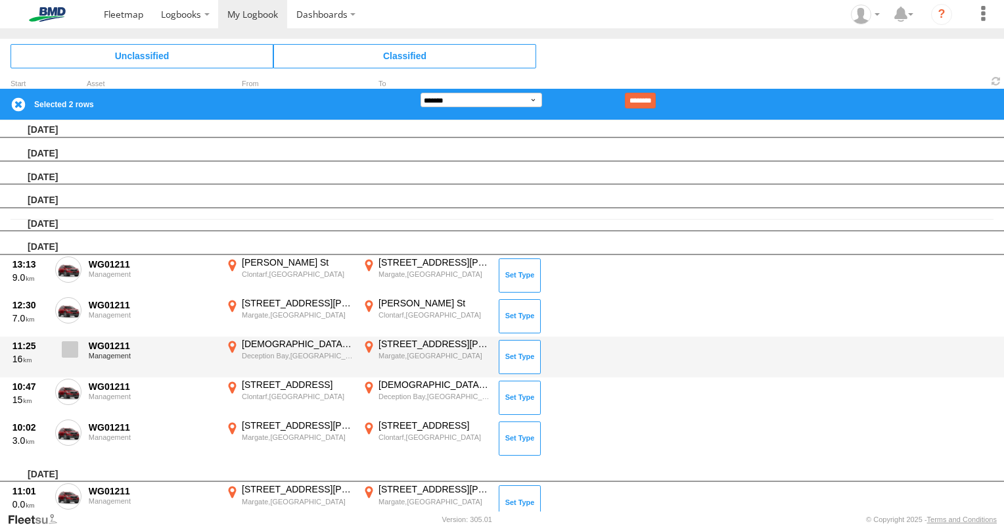
click at [69, 350] on span at bounding box center [70, 349] width 16 height 16
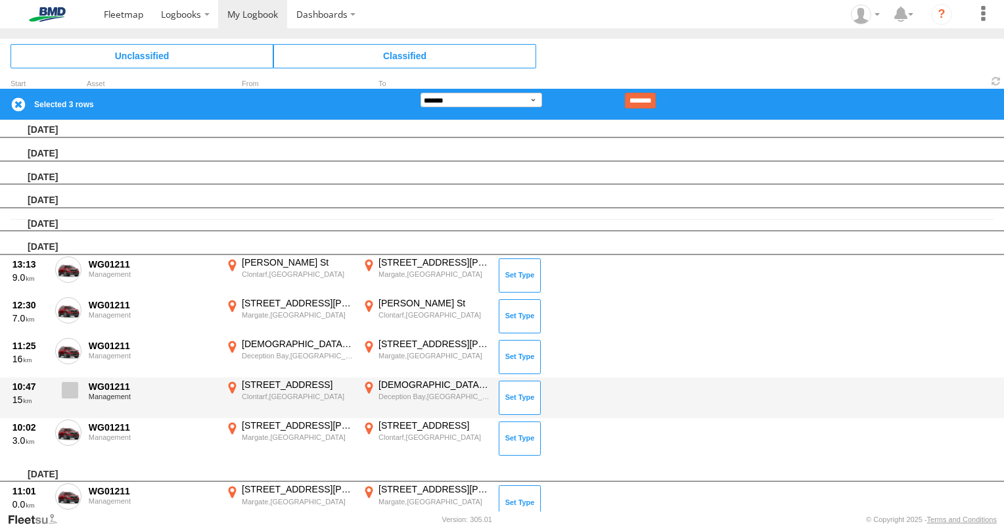
click at [71, 383] on span at bounding box center [70, 390] width 16 height 16
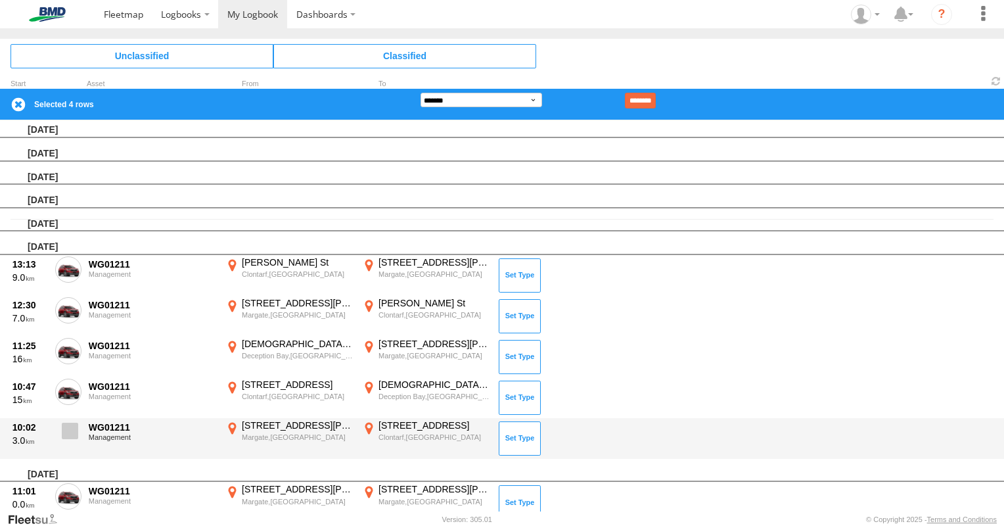
click at [71, 425] on span at bounding box center [70, 431] width 16 height 16
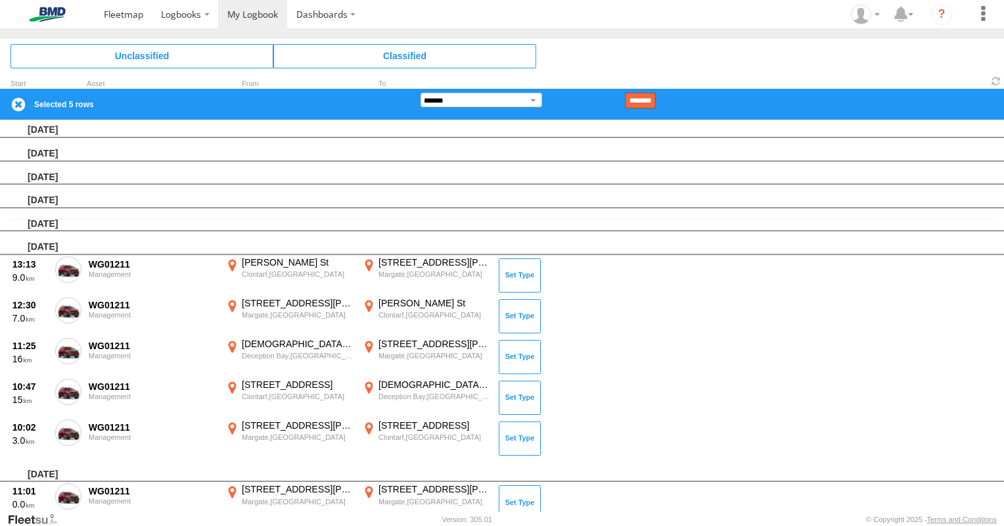
click at [656, 96] on input "********" at bounding box center [640, 101] width 31 height 16
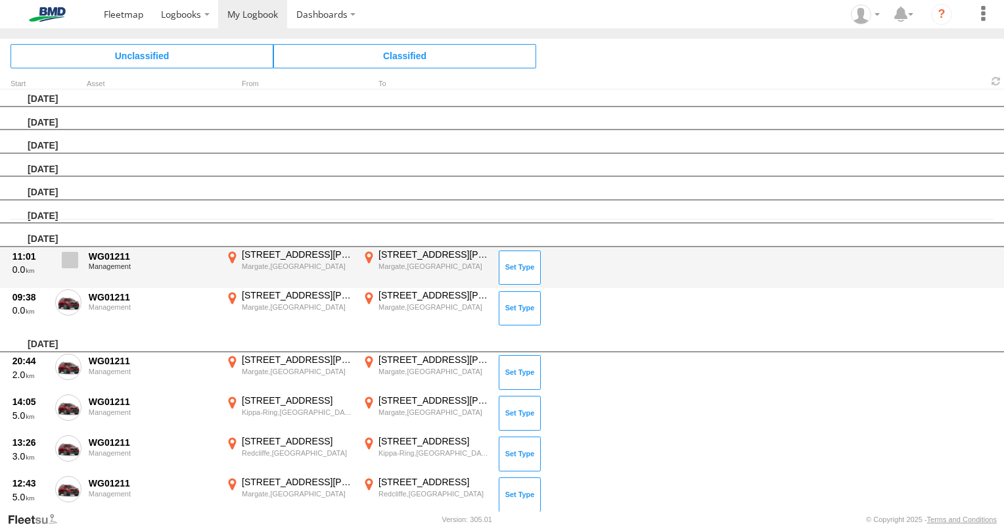
click at [73, 260] on span at bounding box center [70, 260] width 16 height 16
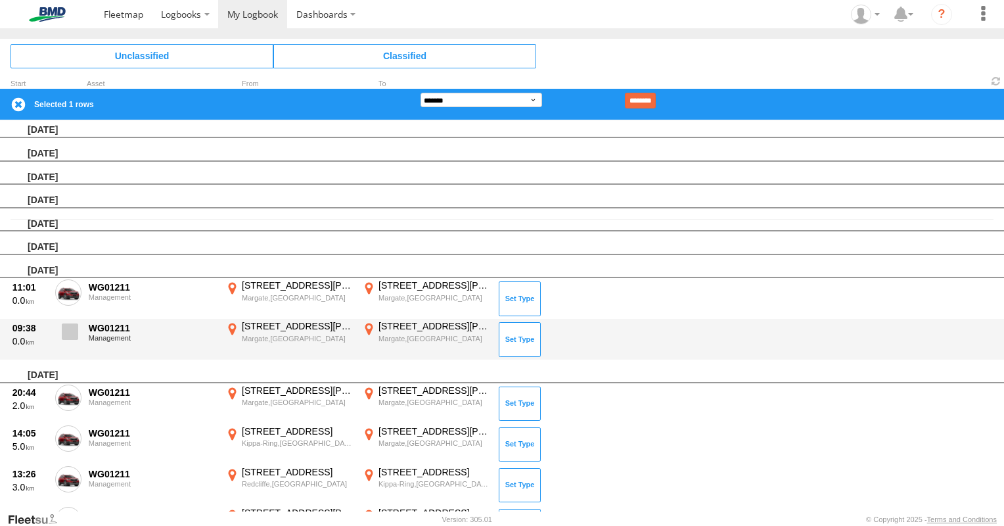
click at [71, 325] on span at bounding box center [70, 331] width 16 height 16
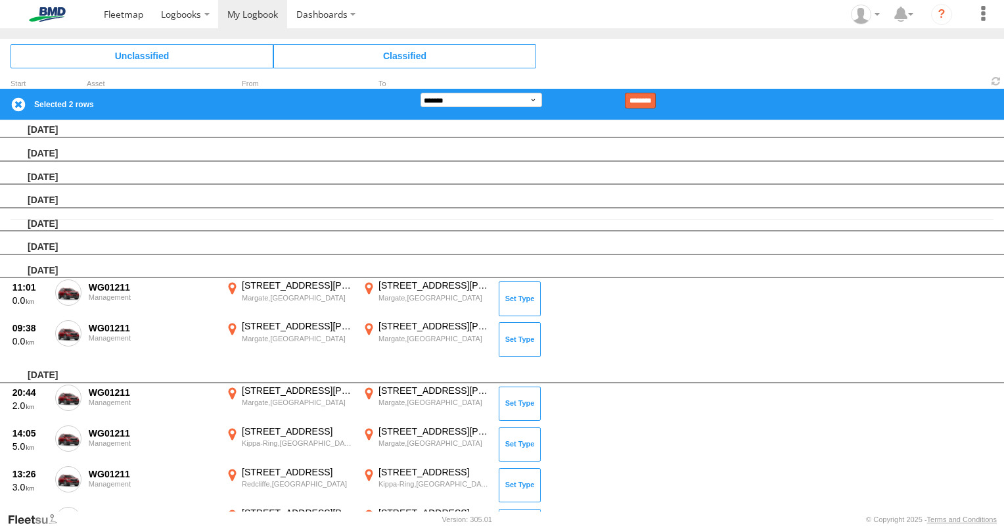
click at [656, 96] on input "********" at bounding box center [640, 101] width 31 height 16
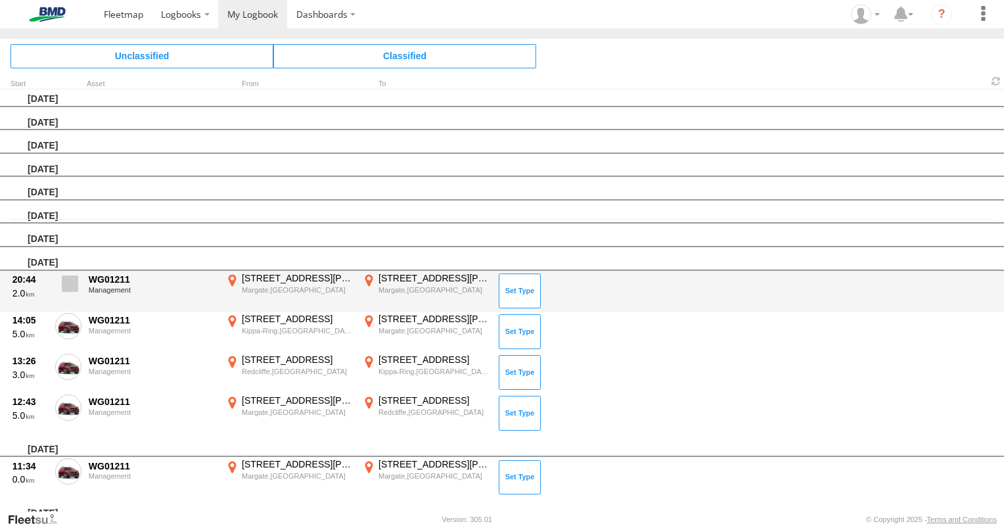
click at [71, 276] on span at bounding box center [70, 283] width 16 height 16
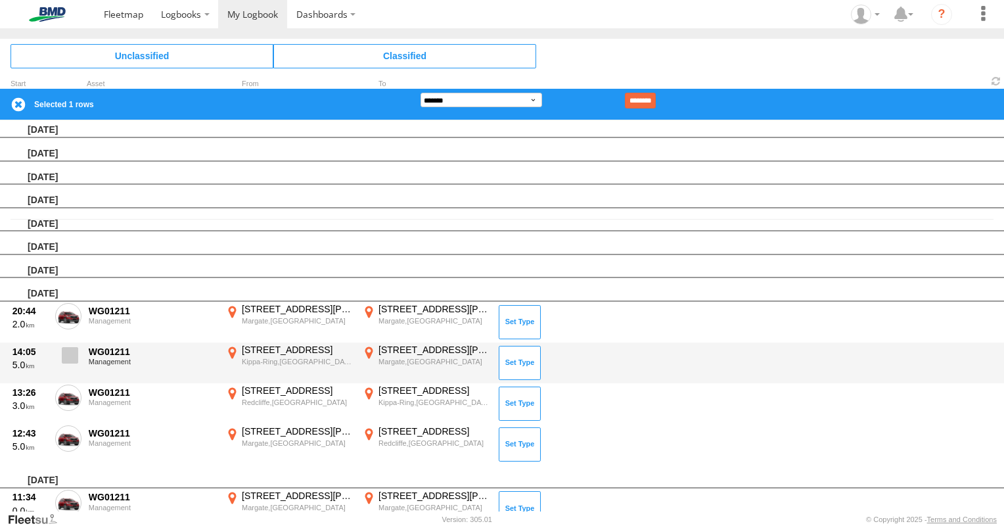
click at [72, 352] on span at bounding box center [70, 355] width 16 height 16
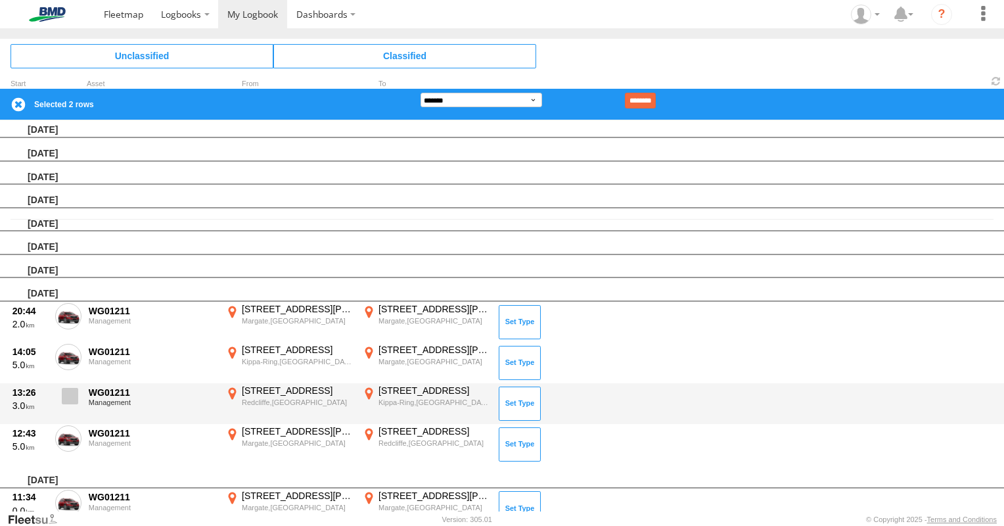
click at [74, 391] on span at bounding box center [70, 396] width 16 height 16
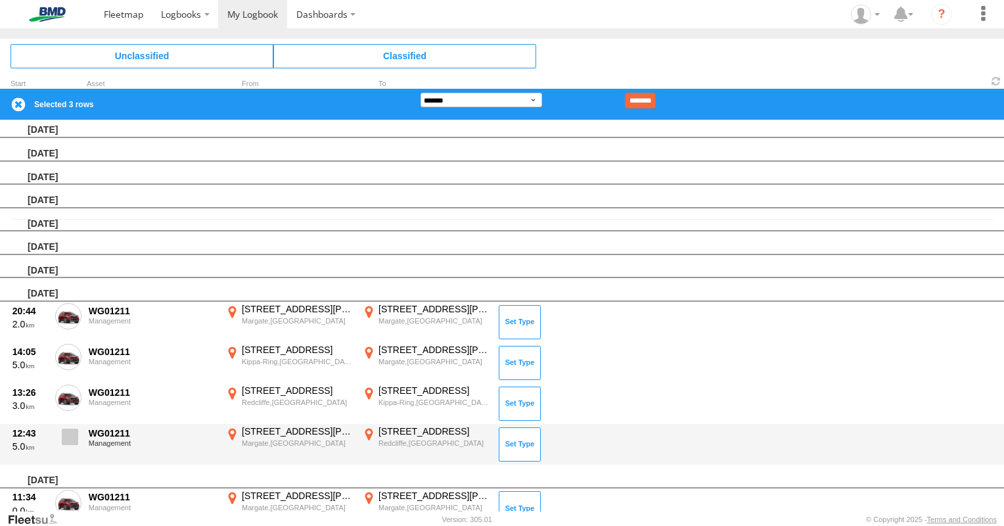
click at [73, 436] on span at bounding box center [70, 436] width 16 height 16
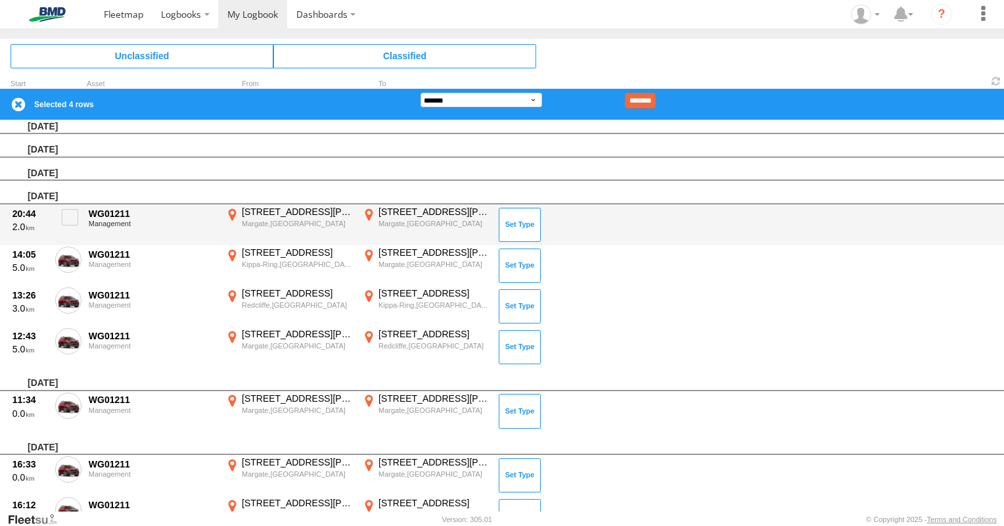
scroll to position [423, 0]
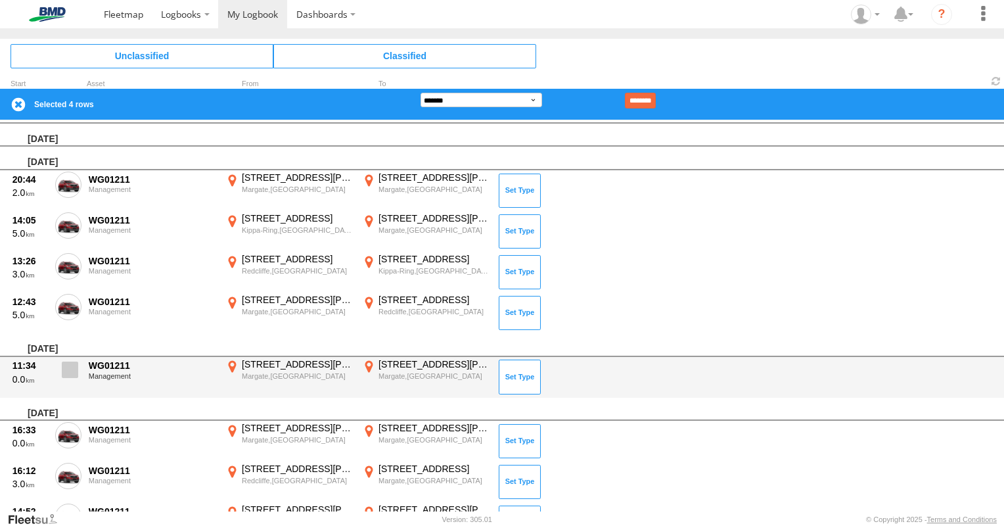
click at [71, 362] on span at bounding box center [70, 369] width 16 height 16
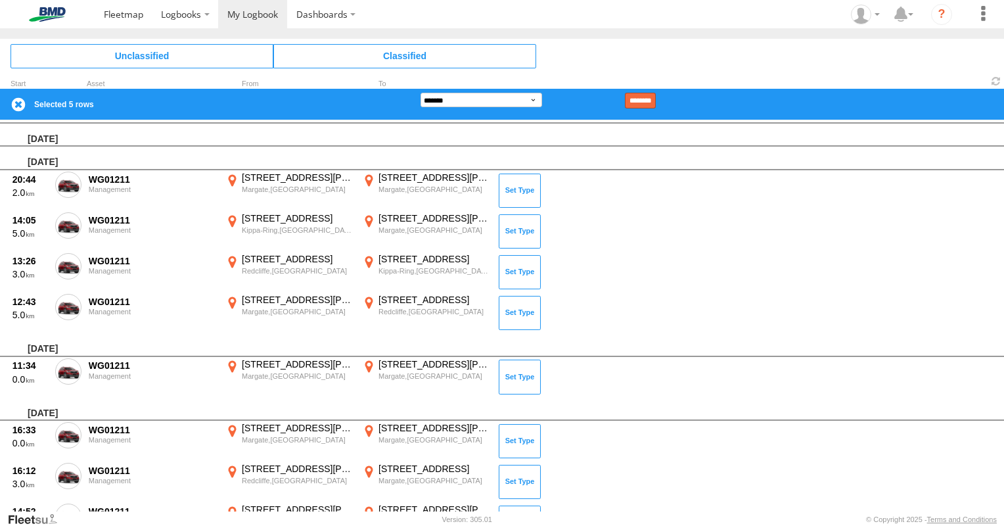
click at [656, 94] on input "********" at bounding box center [640, 101] width 31 height 16
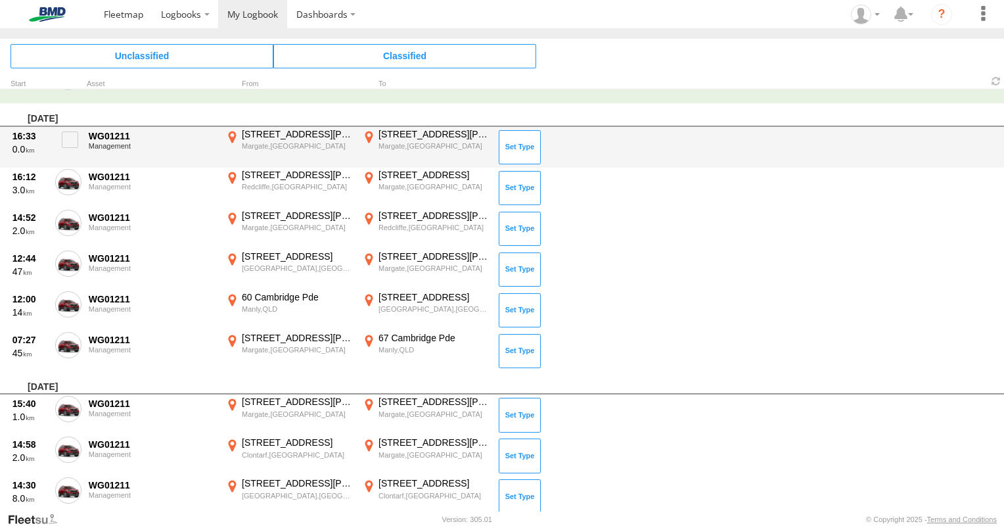
scroll to position [483, 0]
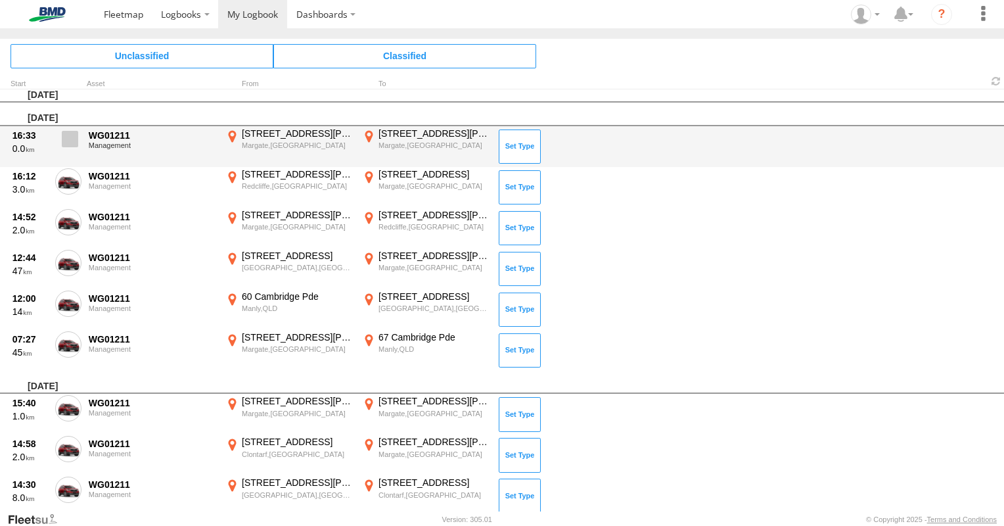
click at [70, 132] on span at bounding box center [70, 139] width 16 height 16
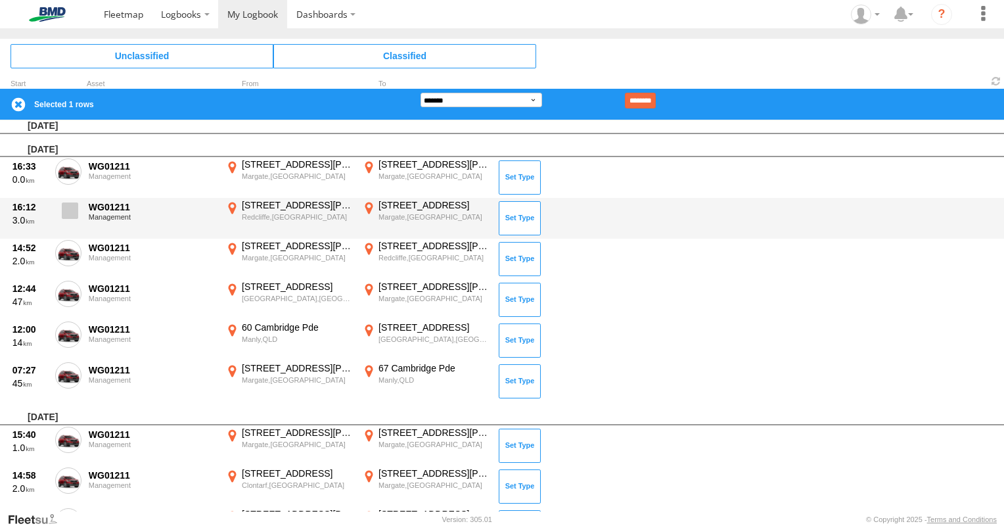
click at [67, 202] on span at bounding box center [70, 210] width 16 height 16
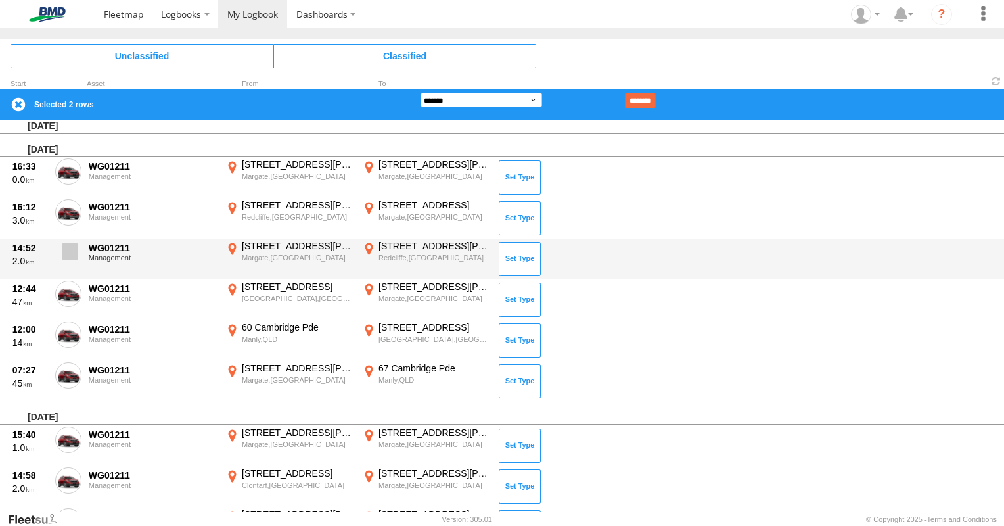
click at [72, 249] on span at bounding box center [70, 251] width 16 height 16
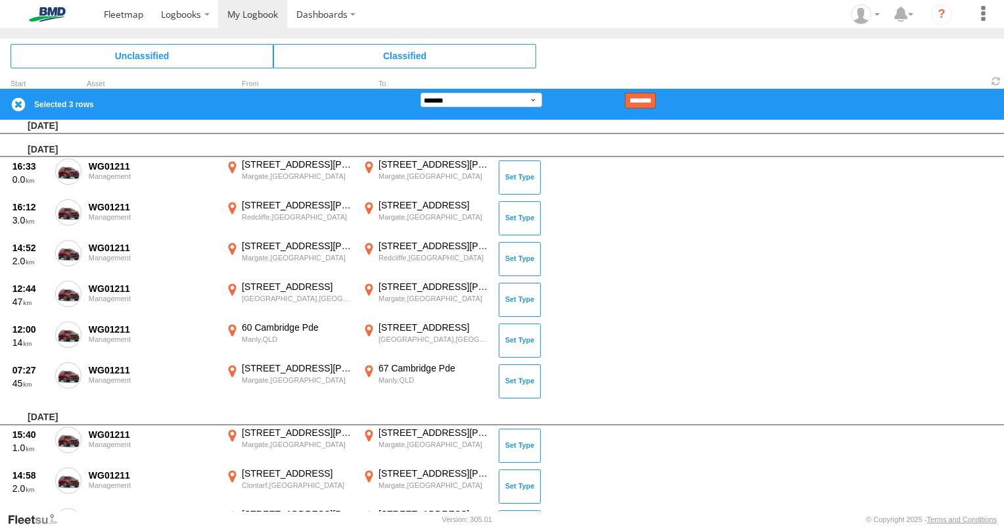
click at [656, 97] on input "********" at bounding box center [640, 101] width 31 height 16
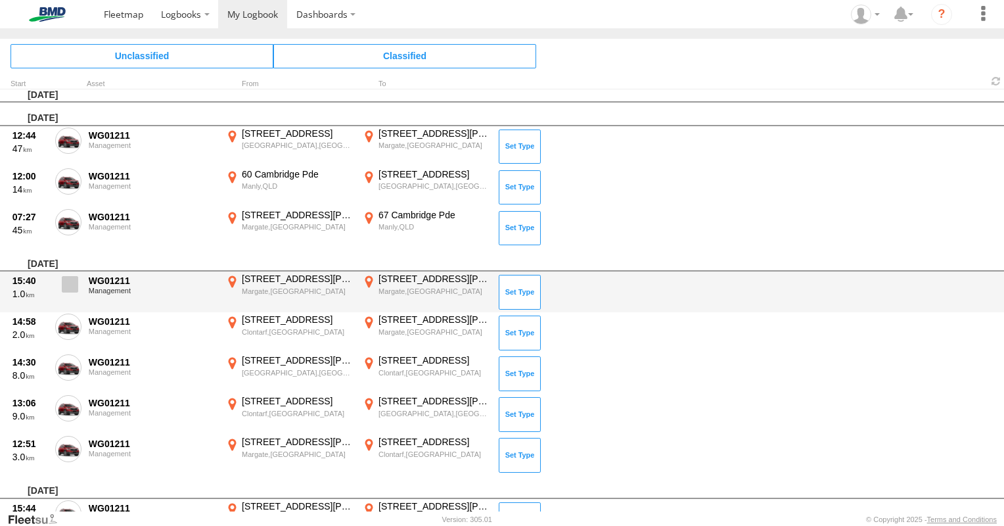
click at [72, 283] on span at bounding box center [70, 284] width 16 height 16
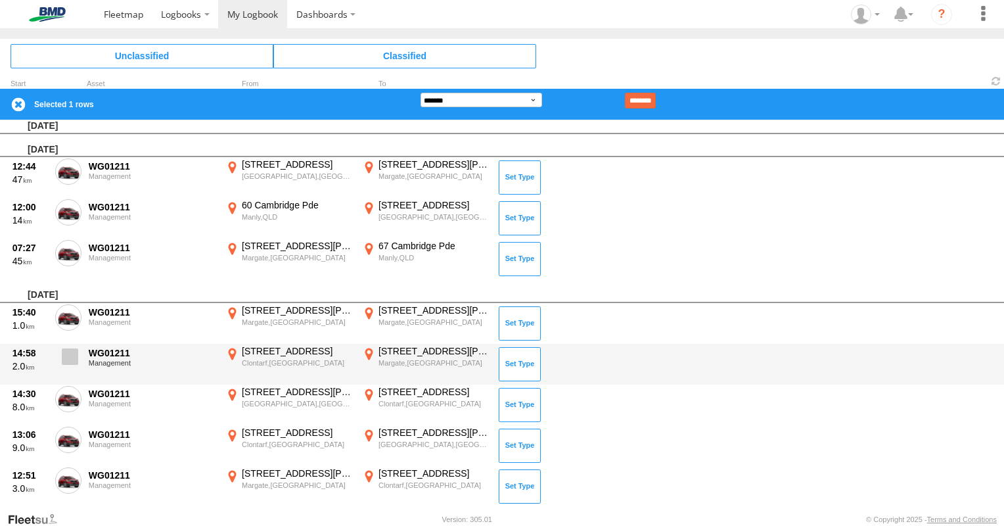
click at [71, 352] on span at bounding box center [70, 356] width 16 height 16
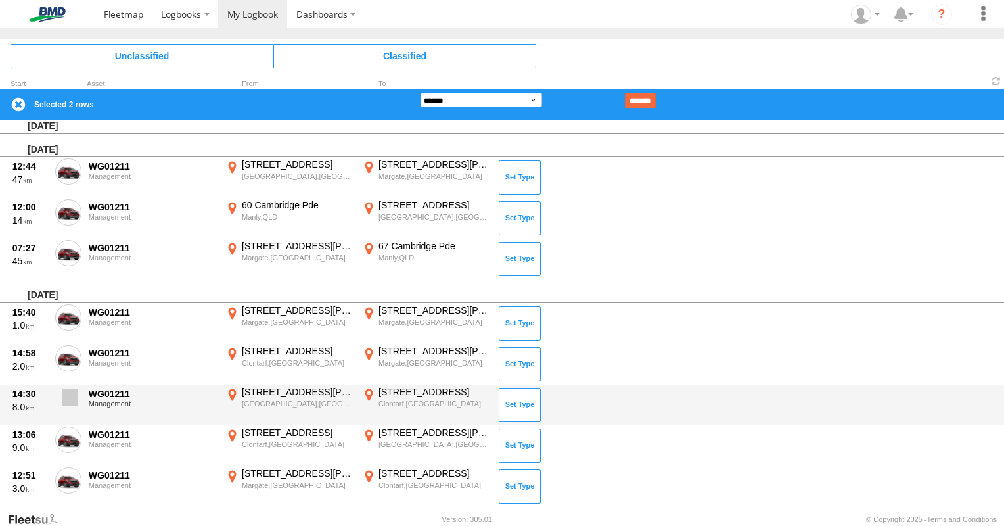
click at [71, 392] on span at bounding box center [70, 397] width 16 height 16
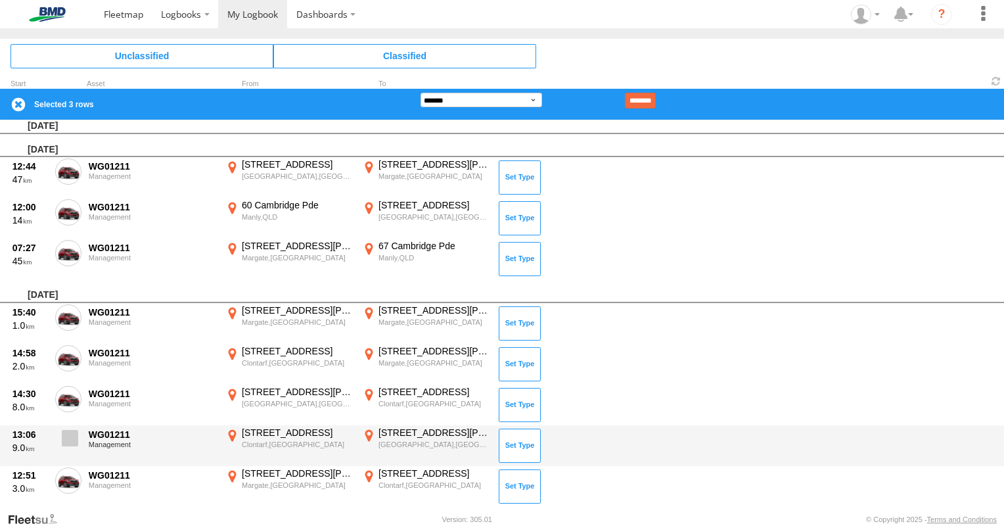
click at [71, 435] on span at bounding box center [70, 438] width 16 height 16
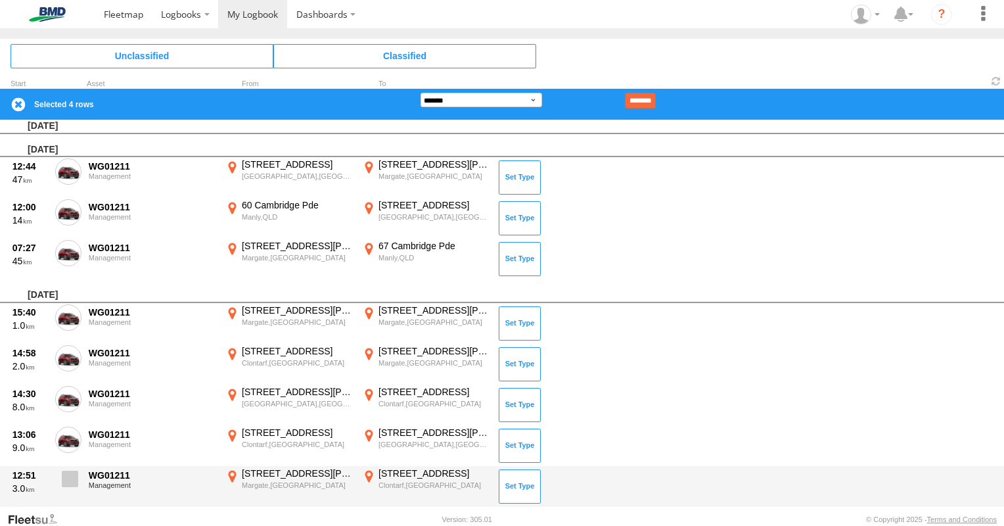
click at [68, 480] on span at bounding box center [70, 478] width 16 height 16
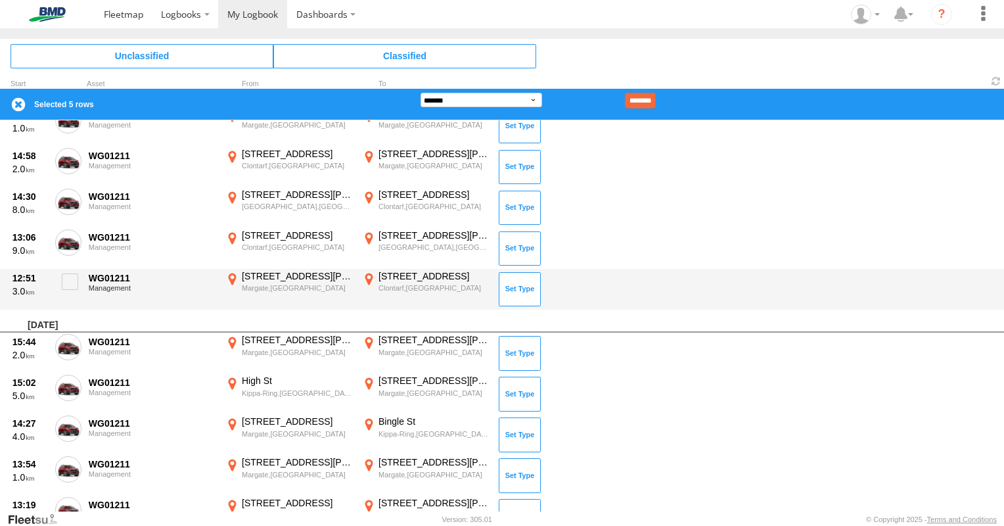
scroll to position [614, 0]
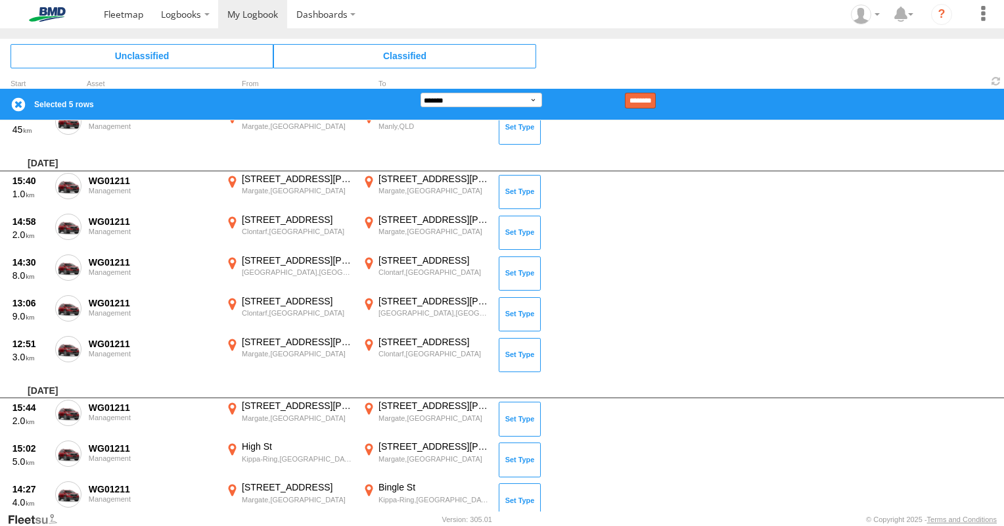
click at [656, 97] on input "********" at bounding box center [640, 101] width 31 height 16
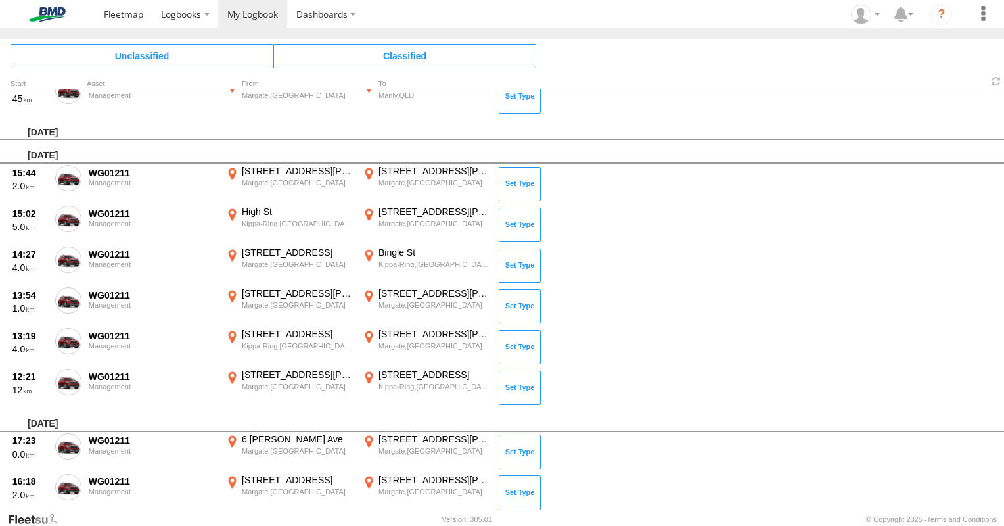
click at [629, 66] on div "Unclassified Classified" at bounding box center [502, 56] width 1004 height 34
